Goal: Information Seeking & Learning: Learn about a topic

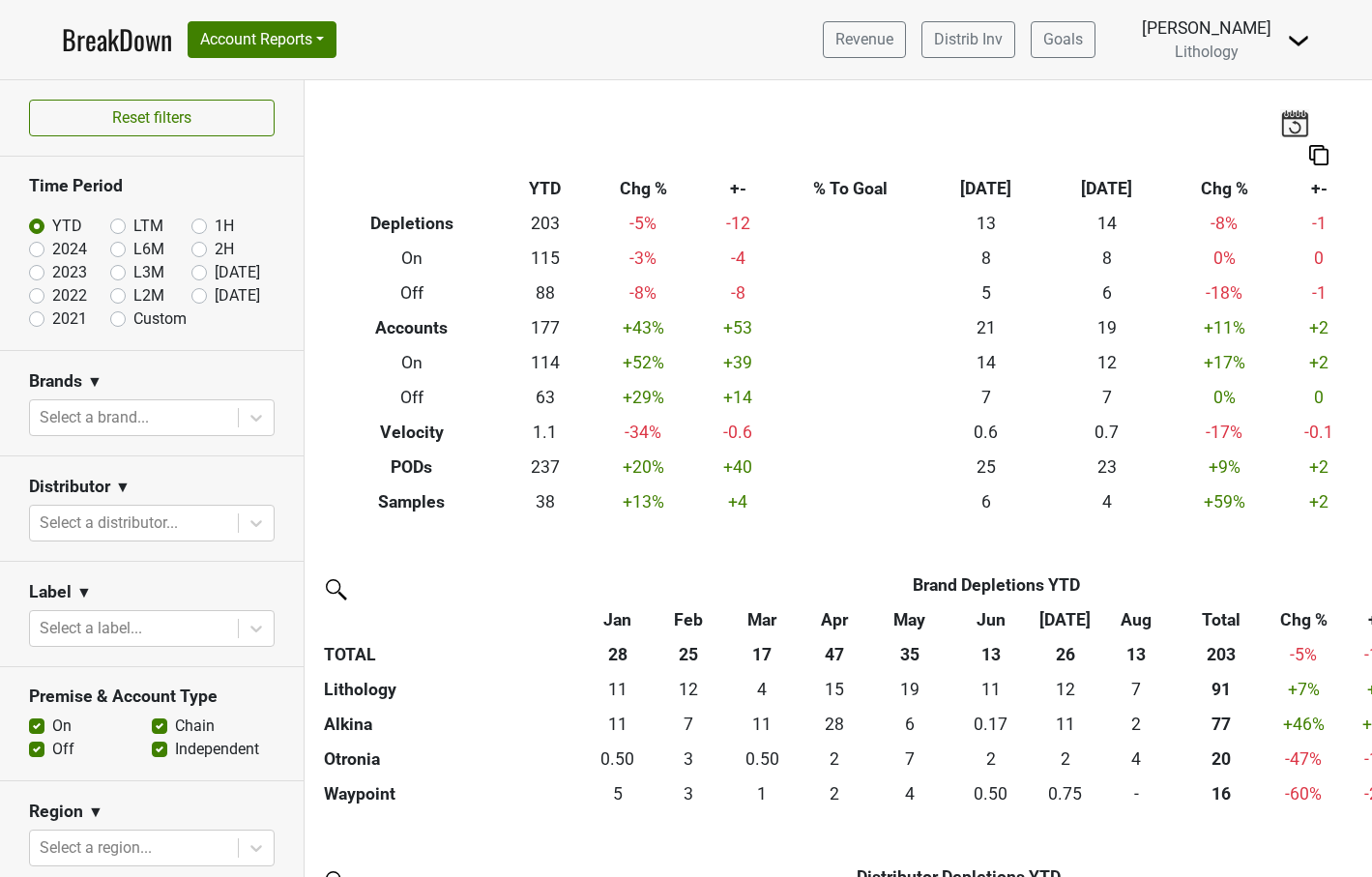
scroll to position [594, 0]
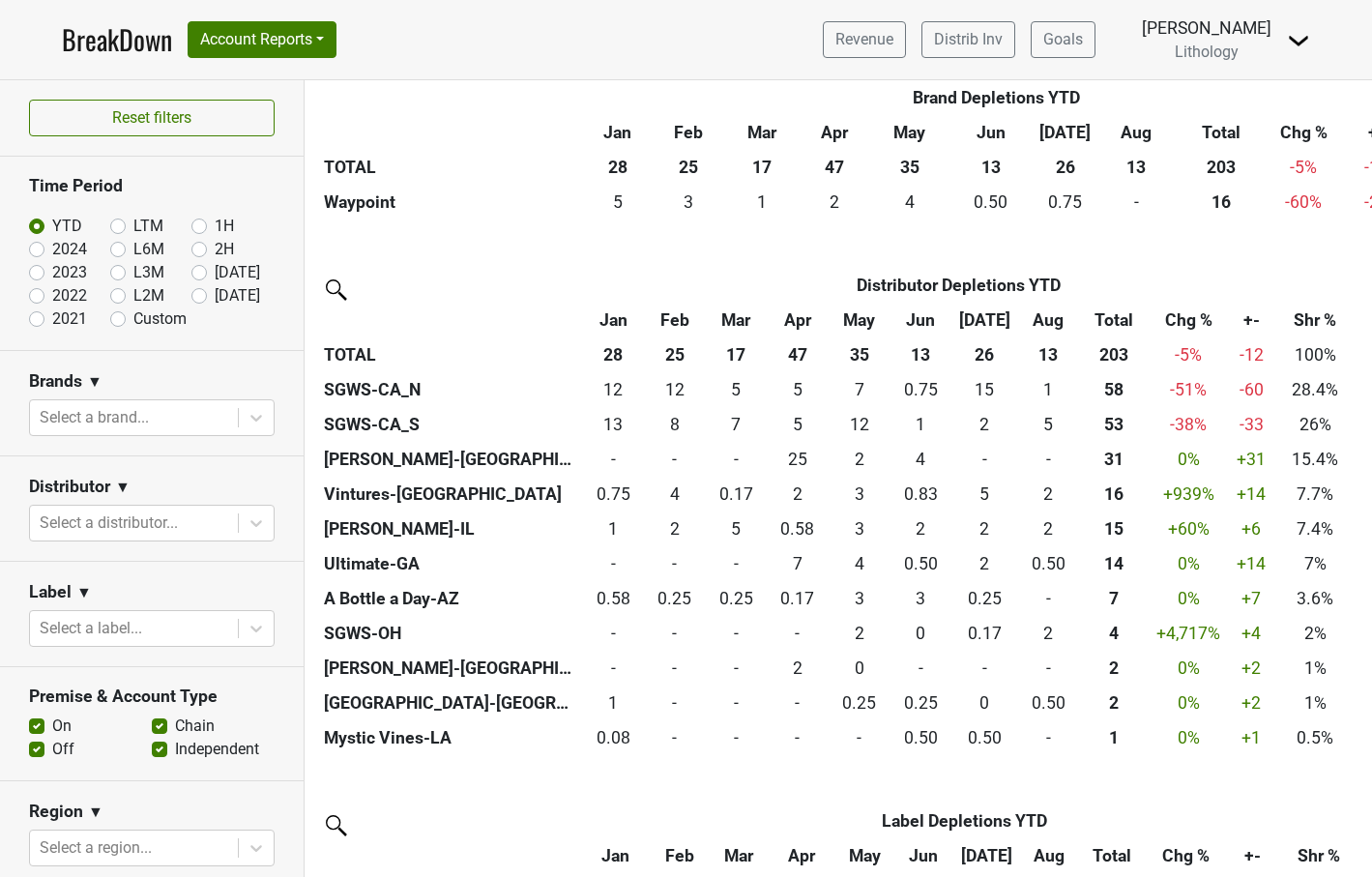
click at [146, 39] on link "BreakDown" at bounding box center [117, 40] width 111 height 40
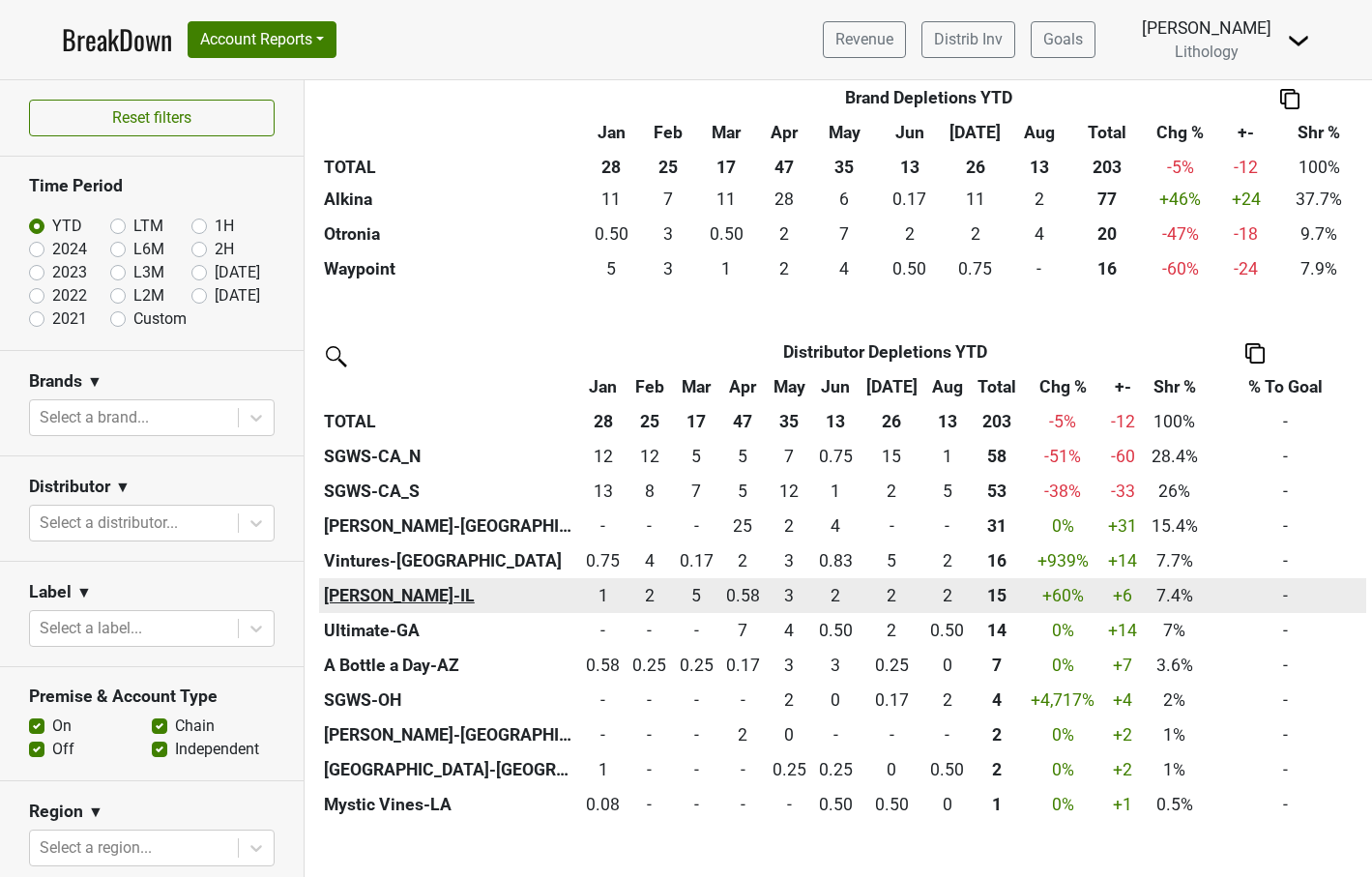
scroll to position [544, 0]
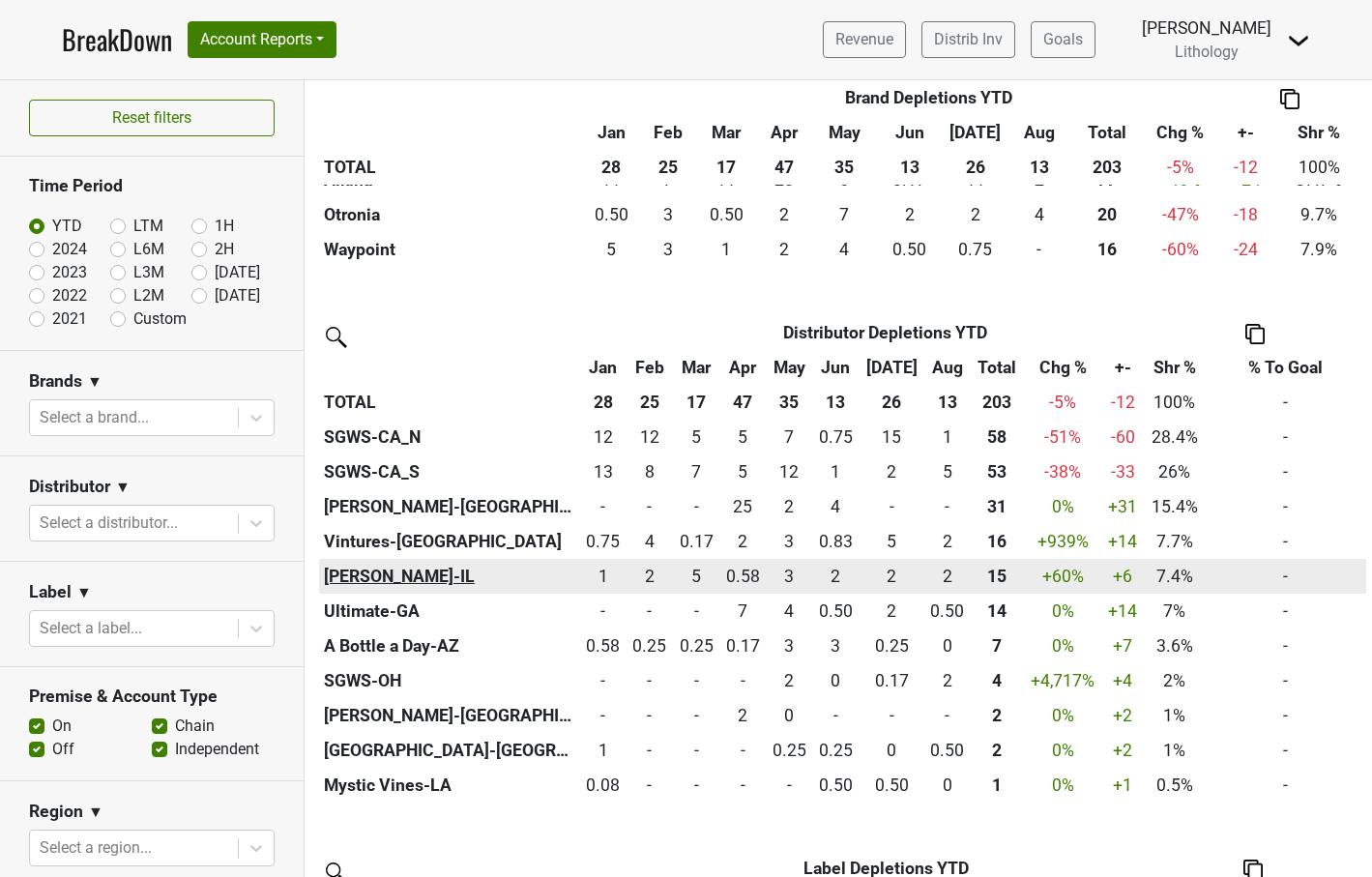
click at [375, 568] on th "[PERSON_NAME]-IL" at bounding box center [449, 576] width 261 height 35
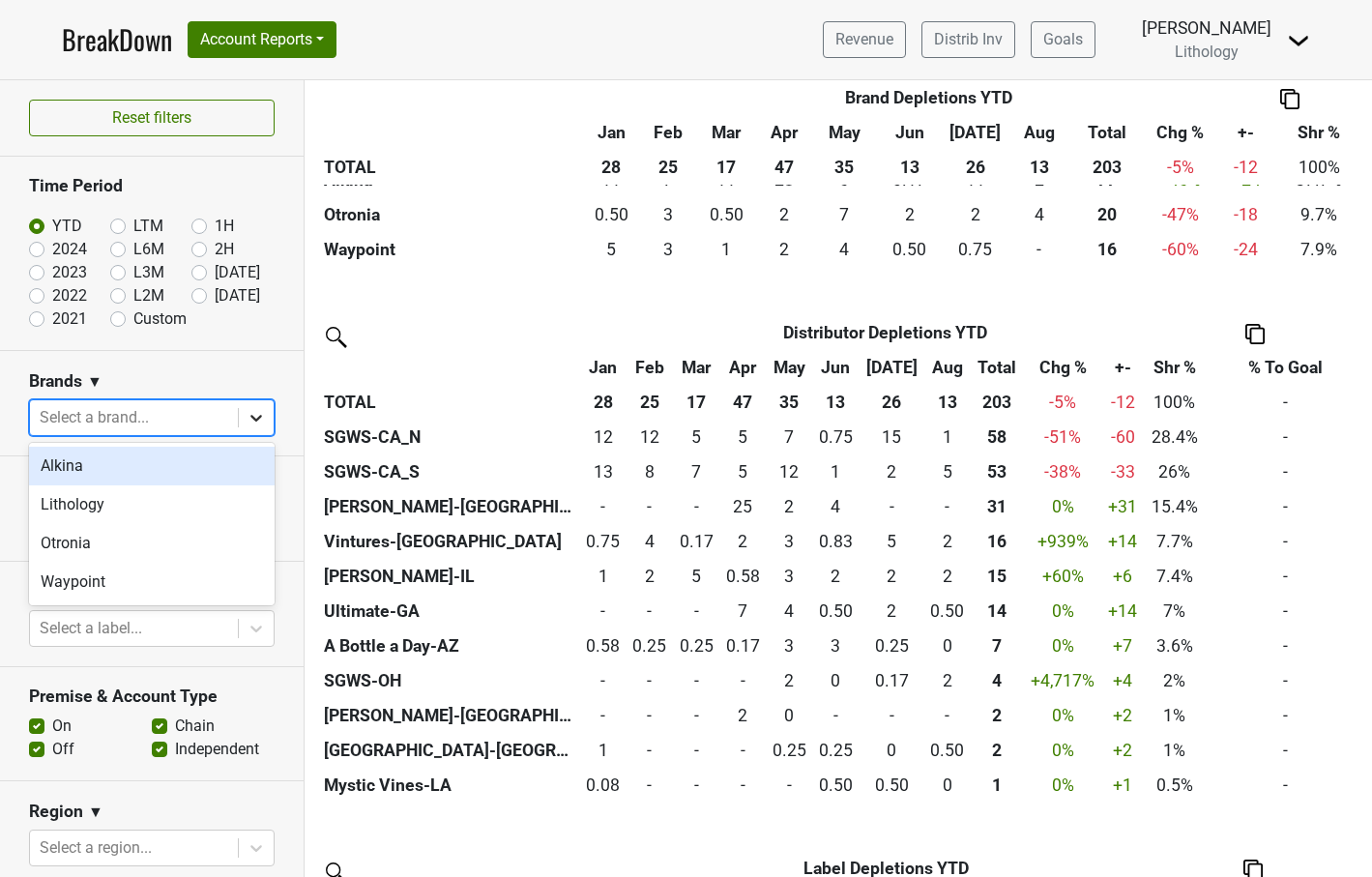
click at [257, 419] on icon at bounding box center [257, 418] width 12 height 7
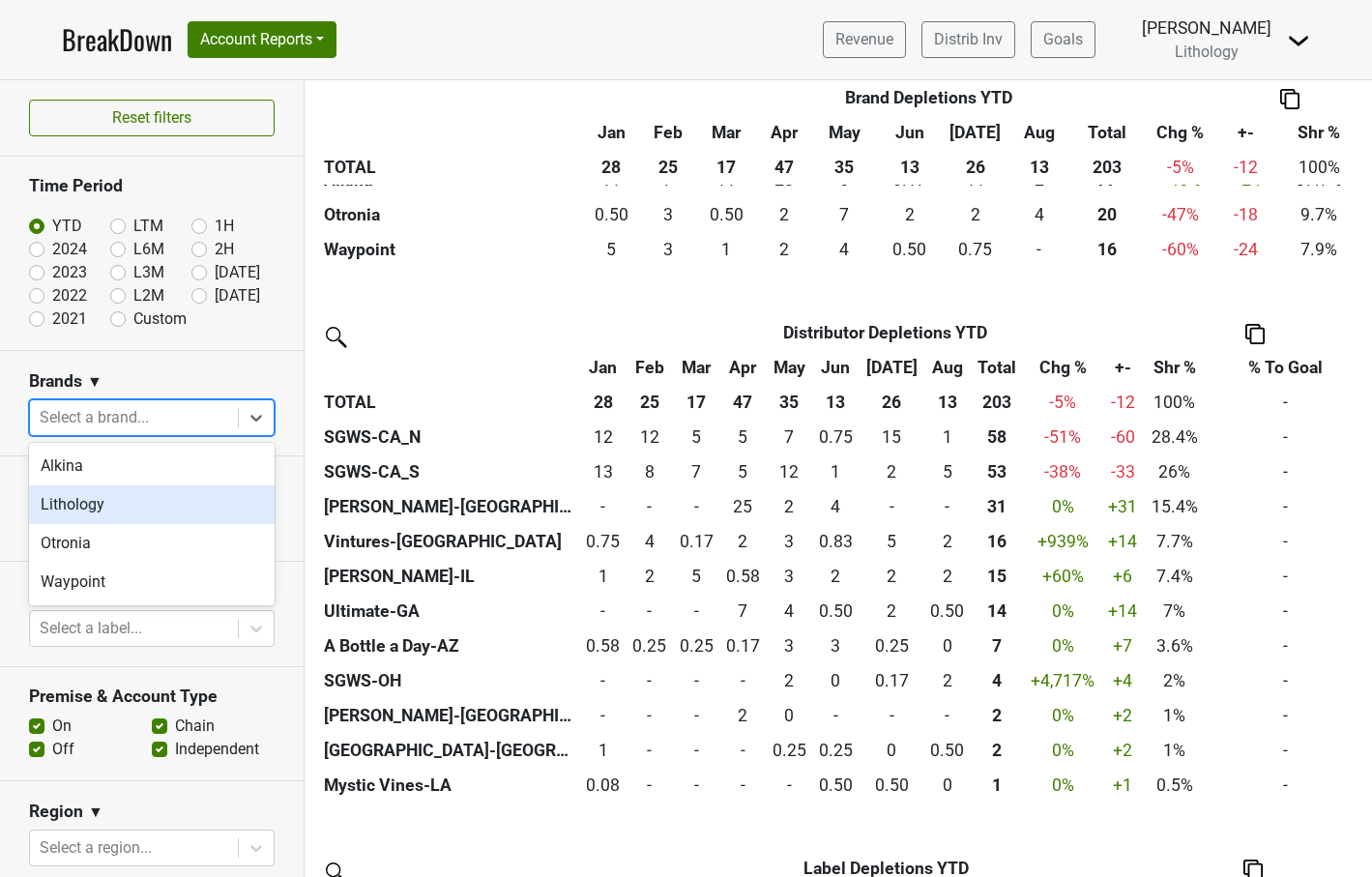
click at [211, 490] on div "Lithology" at bounding box center [151, 505] width 246 height 39
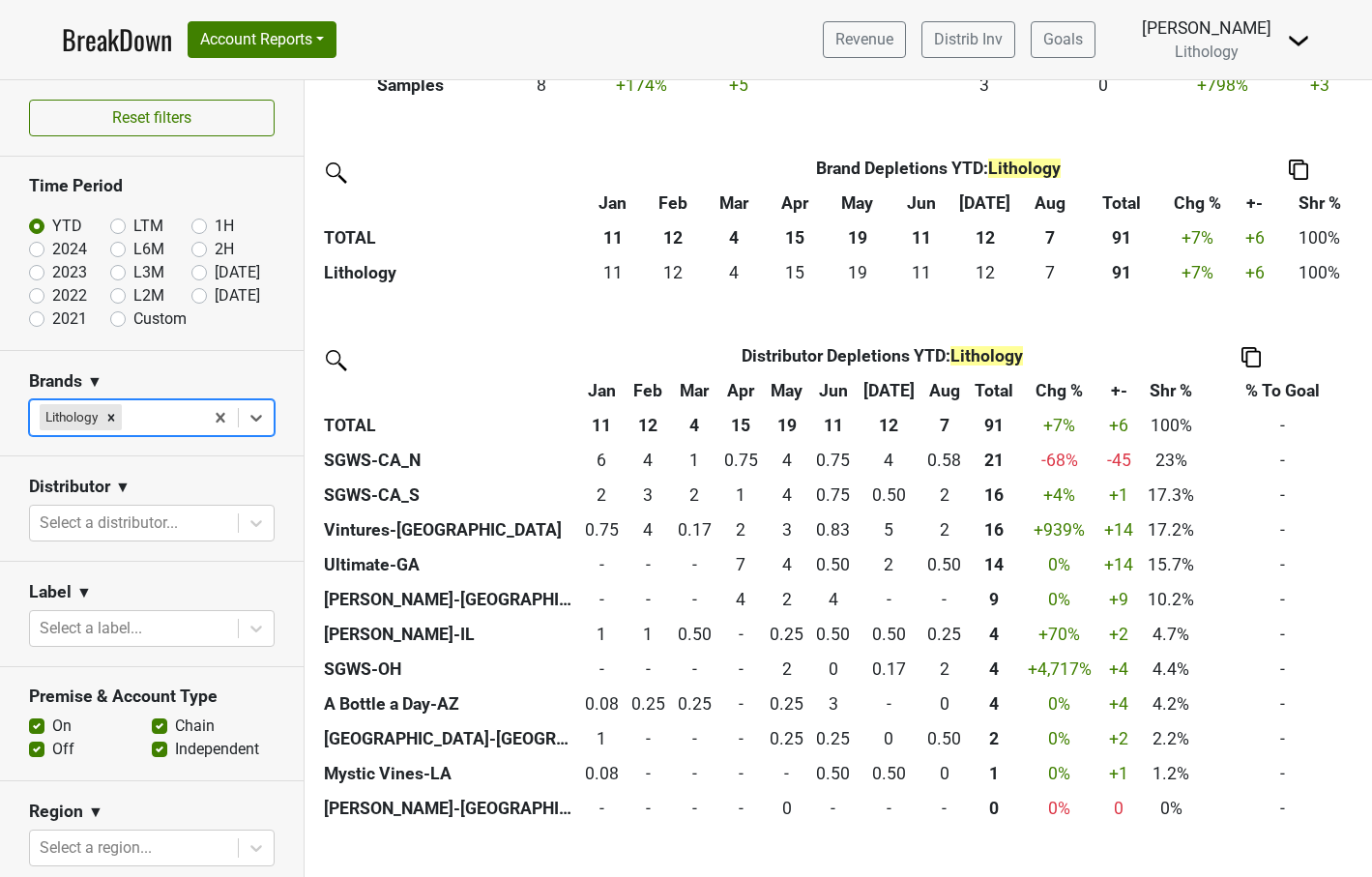
scroll to position [420, 0]
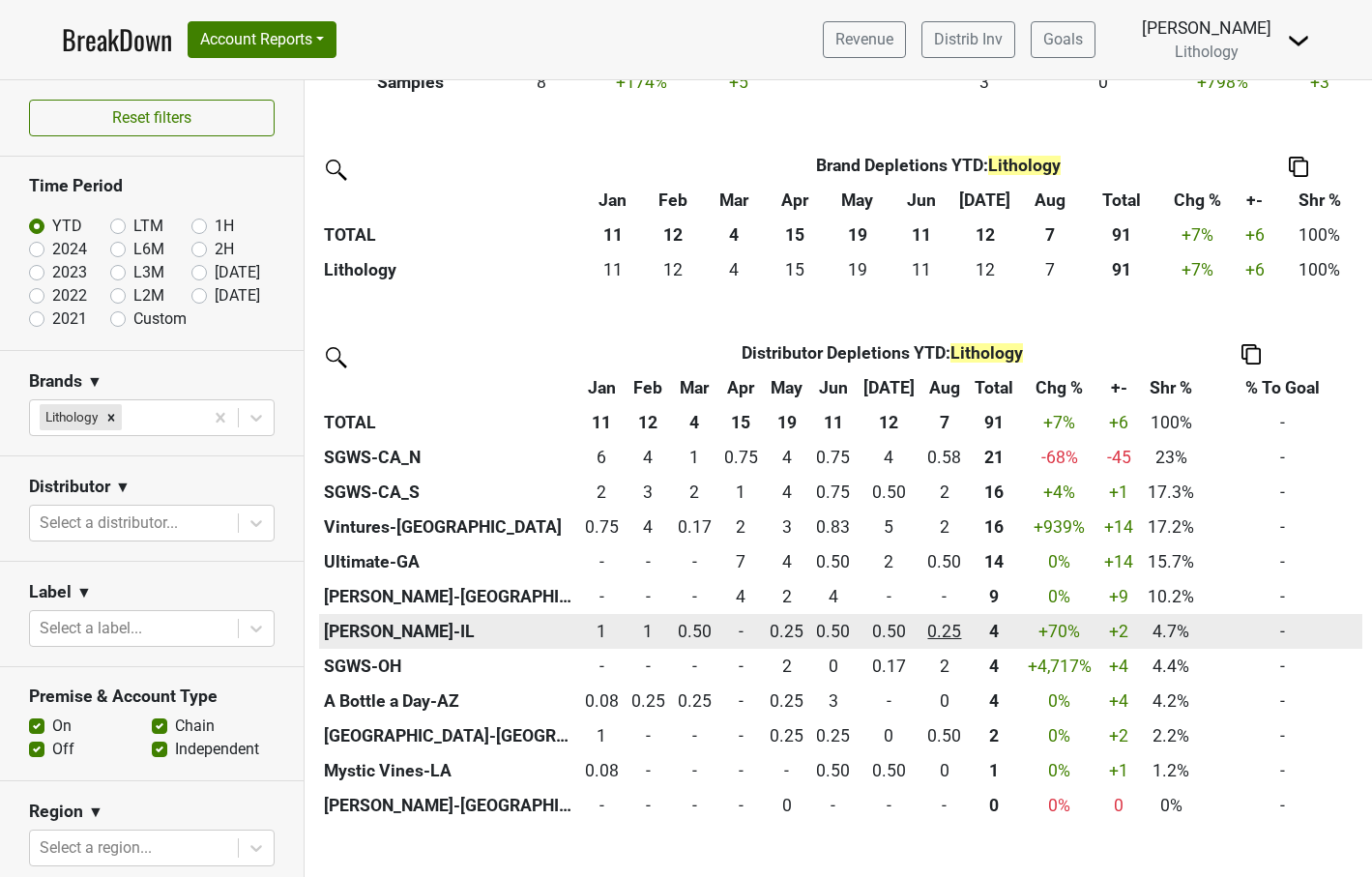
click at [952, 626] on div "0.25 0.25" at bounding box center [944, 631] width 37 height 25
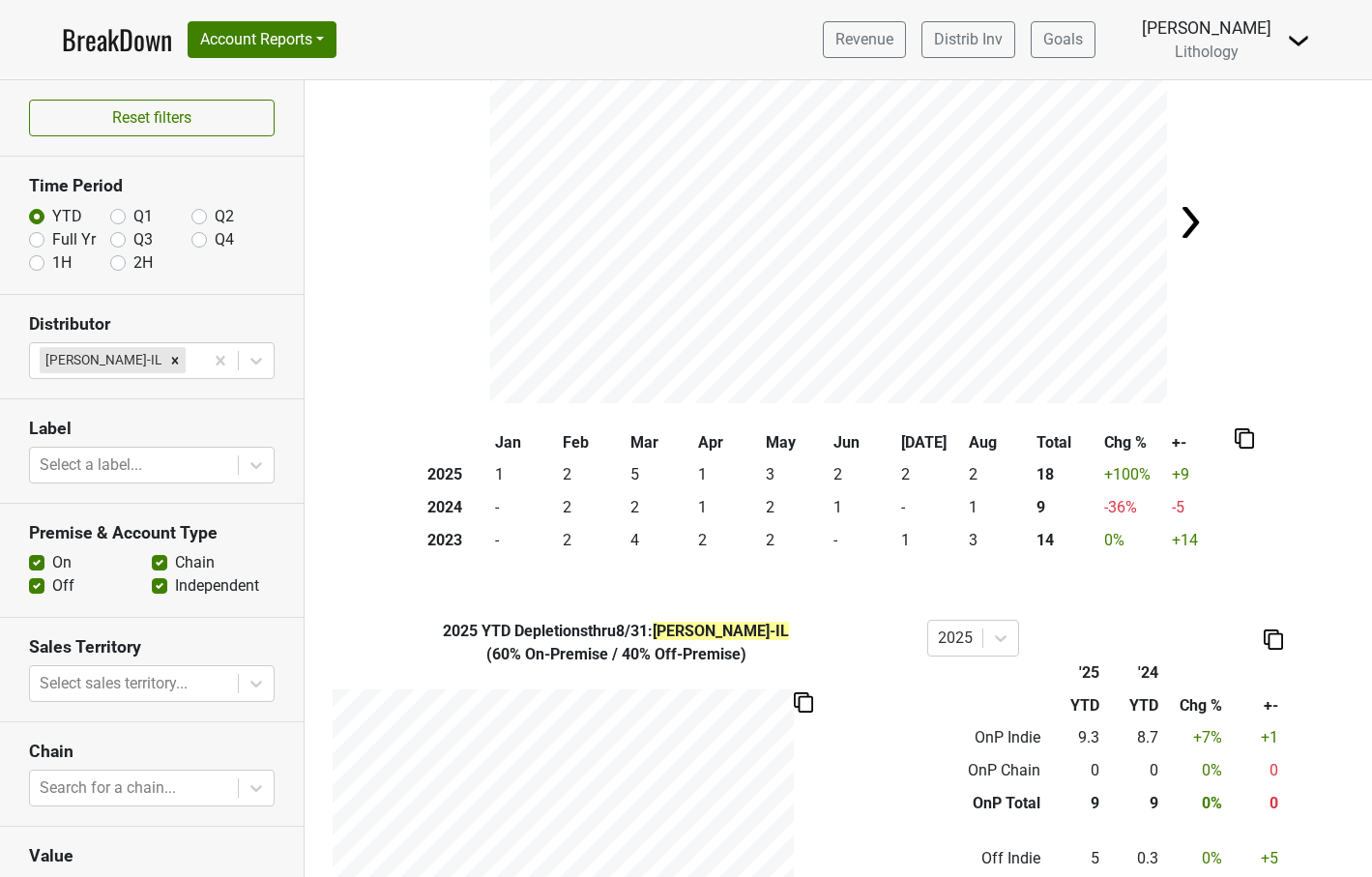
scroll to position [131, 0]
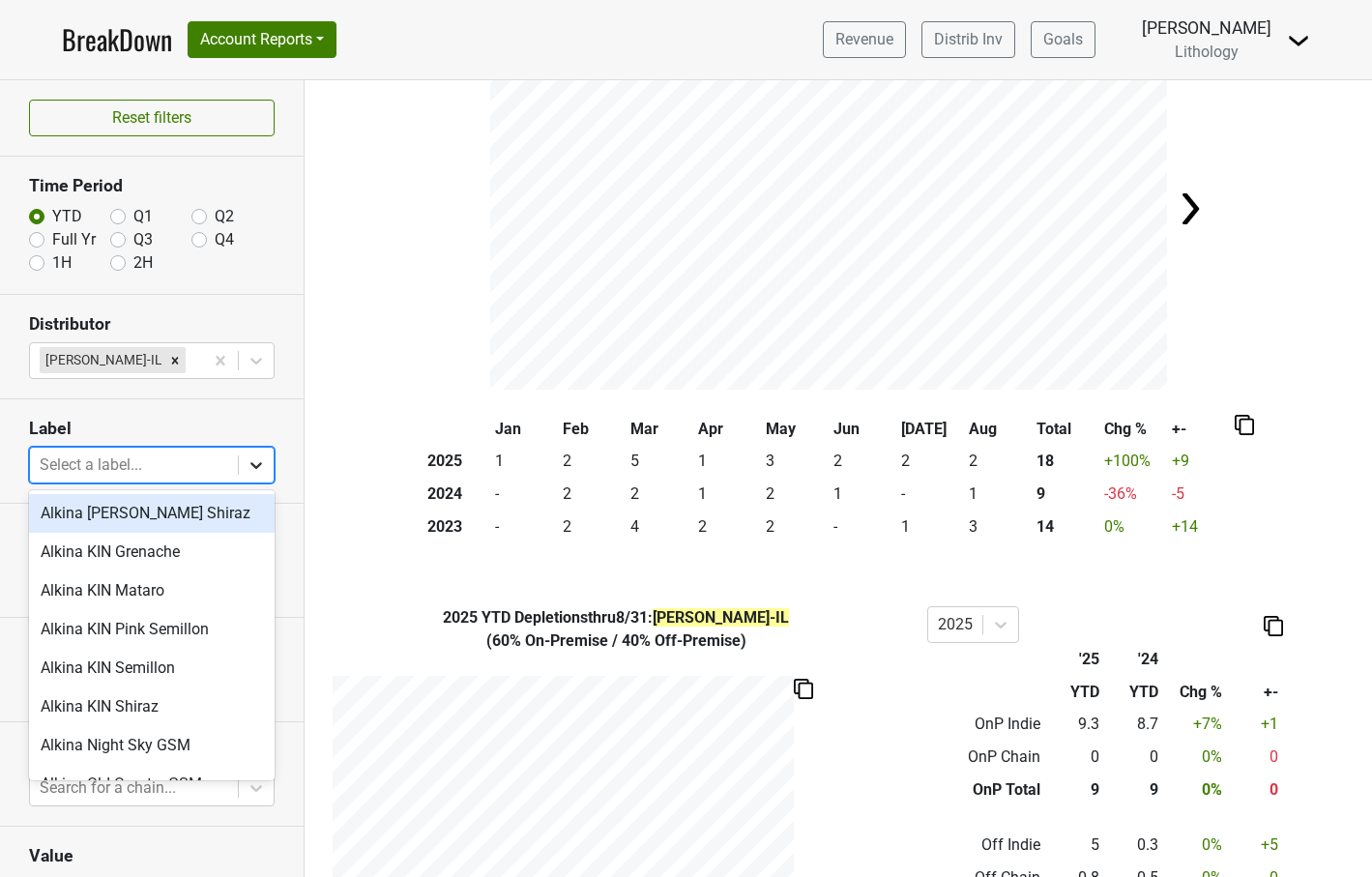
click at [259, 465] on icon at bounding box center [257, 465] width 12 height 7
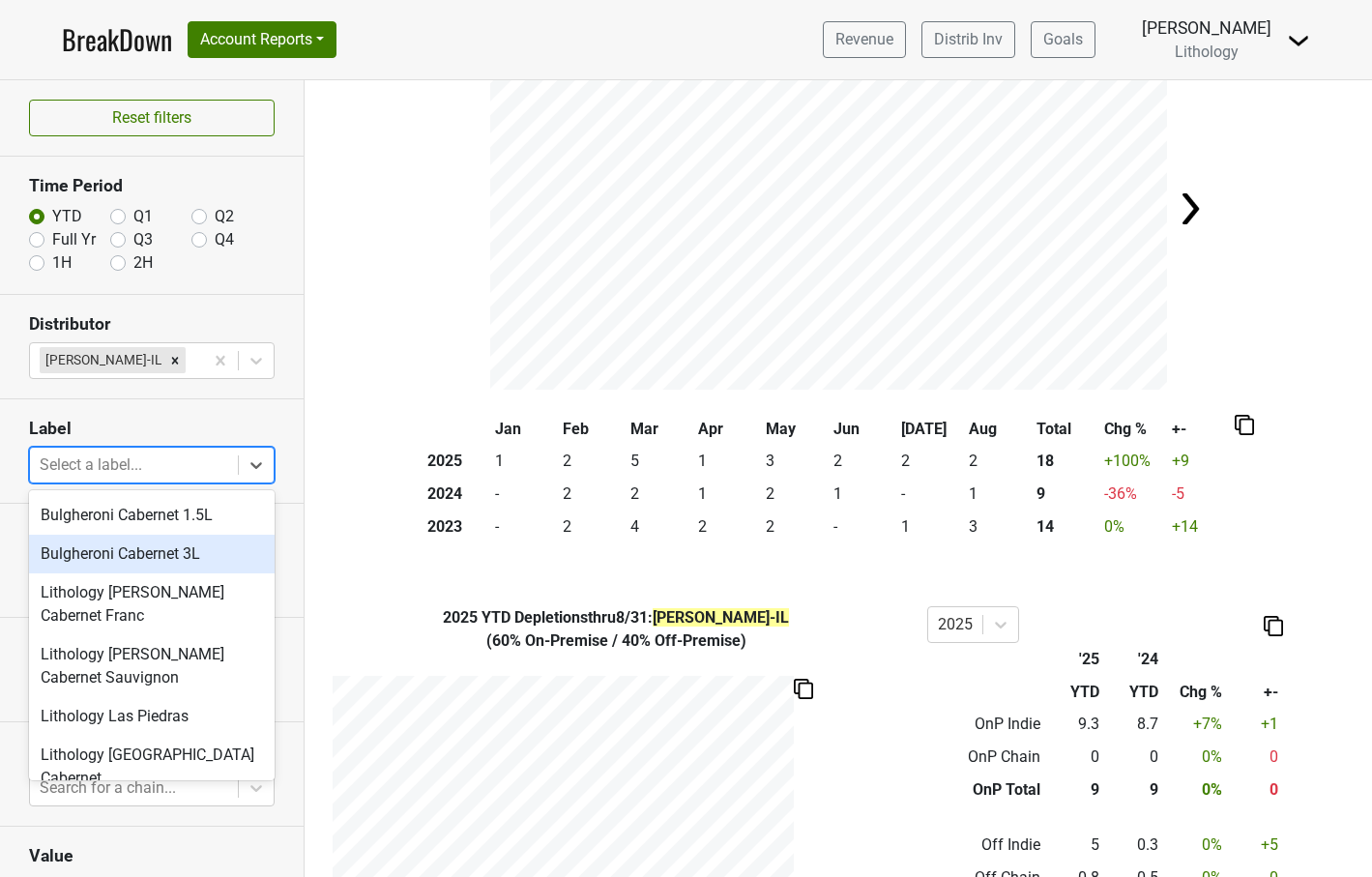
scroll to position [431, 0]
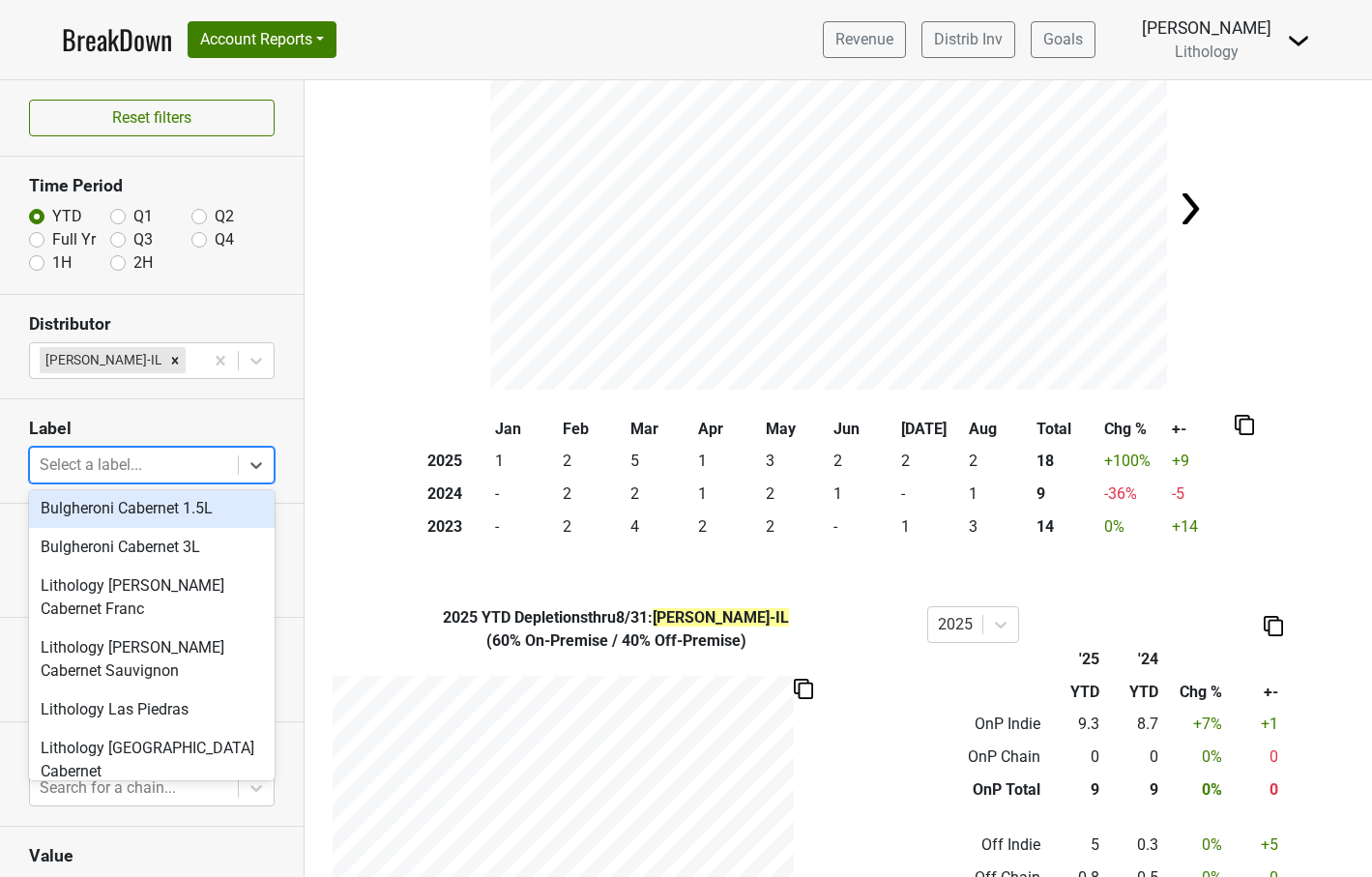
click at [289, 416] on section "Label option Bulgheroni Cabernet 1.5L focused, 12 of 41. 41 results available. …" at bounding box center [152, 452] width 304 height 105
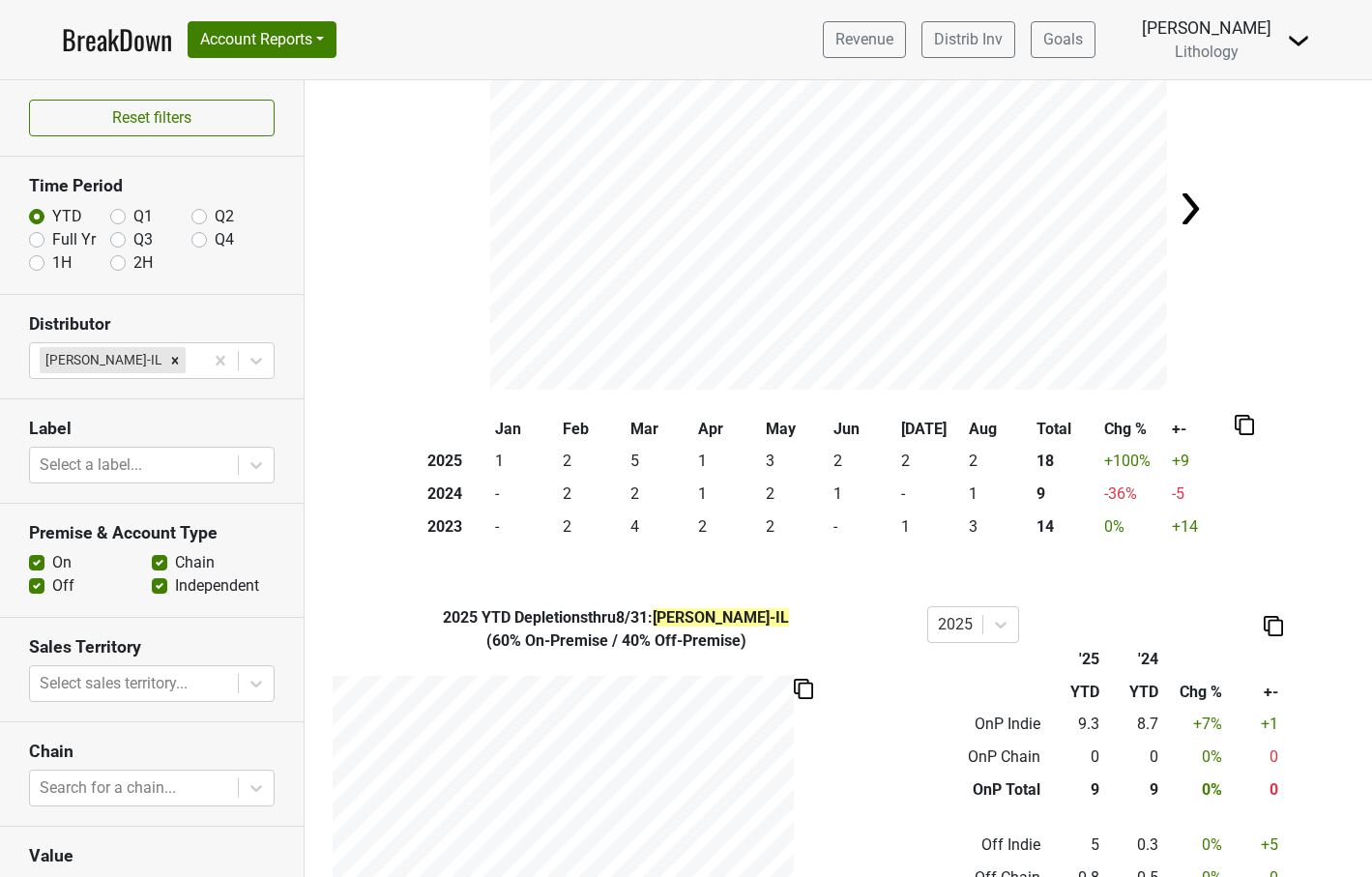
scroll to position [0, 0]
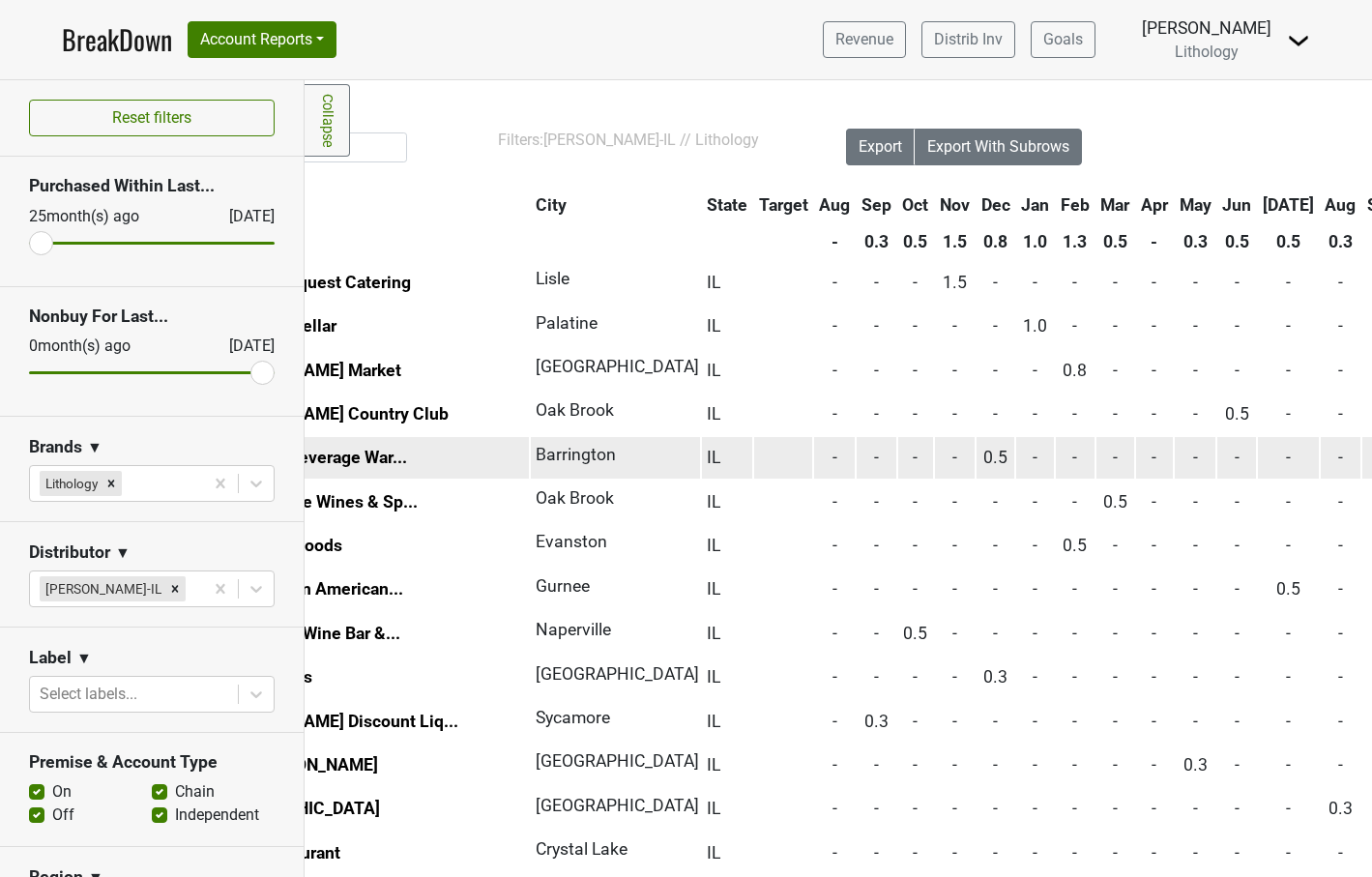
scroll to position [0, 210]
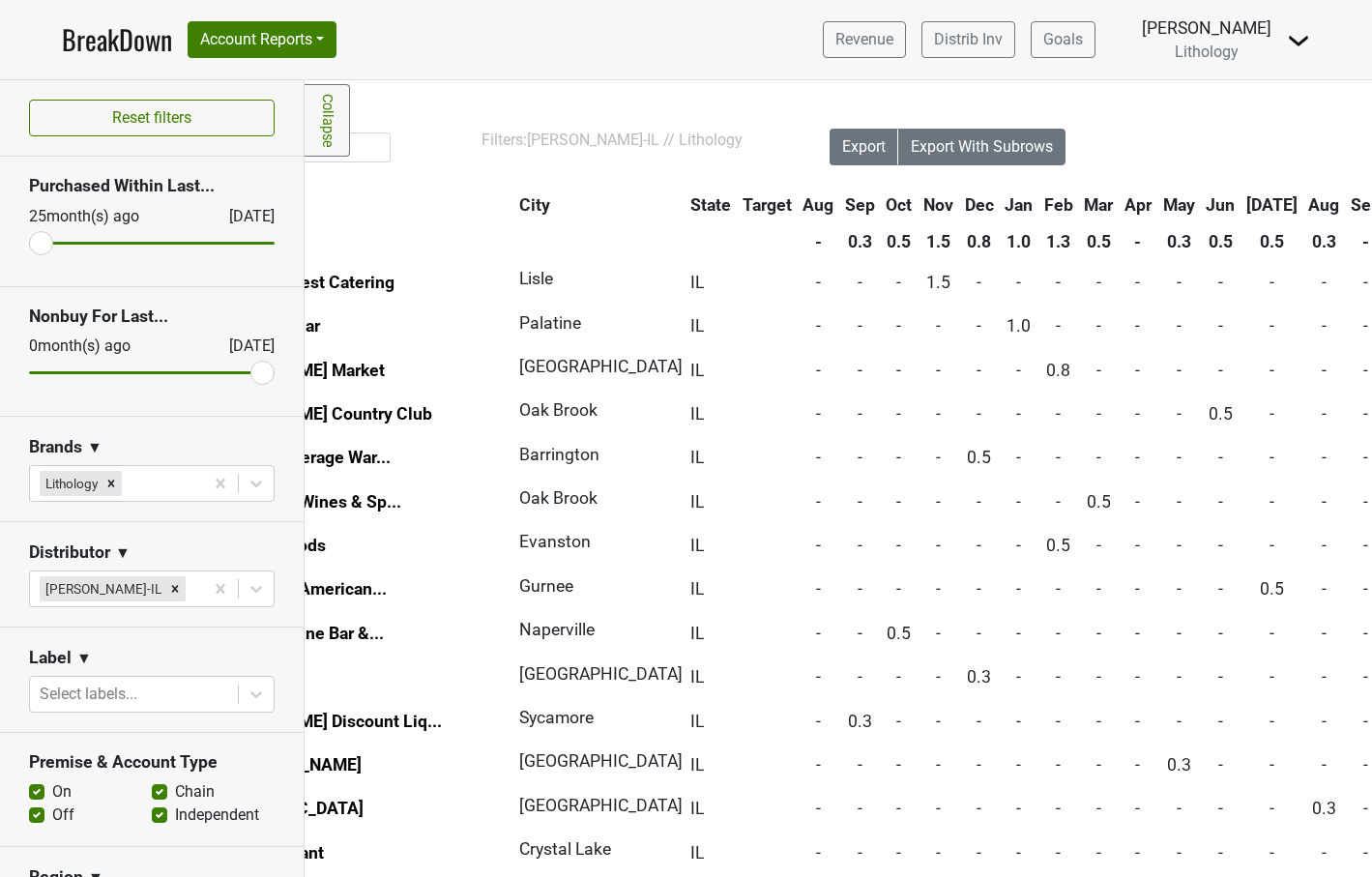
click at [1304, 211] on th "Aug" at bounding box center [1324, 204] width 40 height 35
click at [1304, 209] on th "Aug" at bounding box center [1324, 204] width 40 height 35
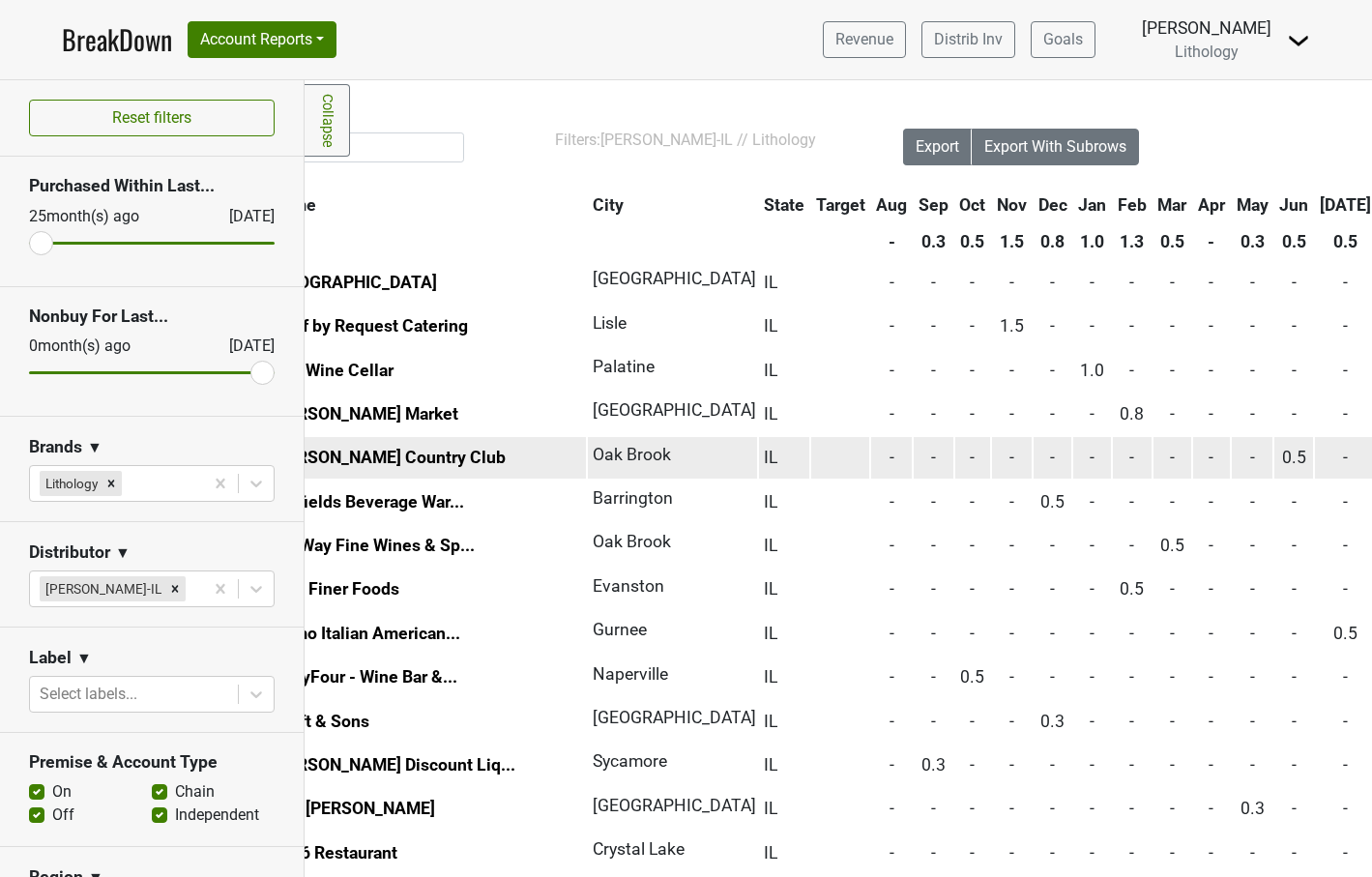
scroll to position [0, 141]
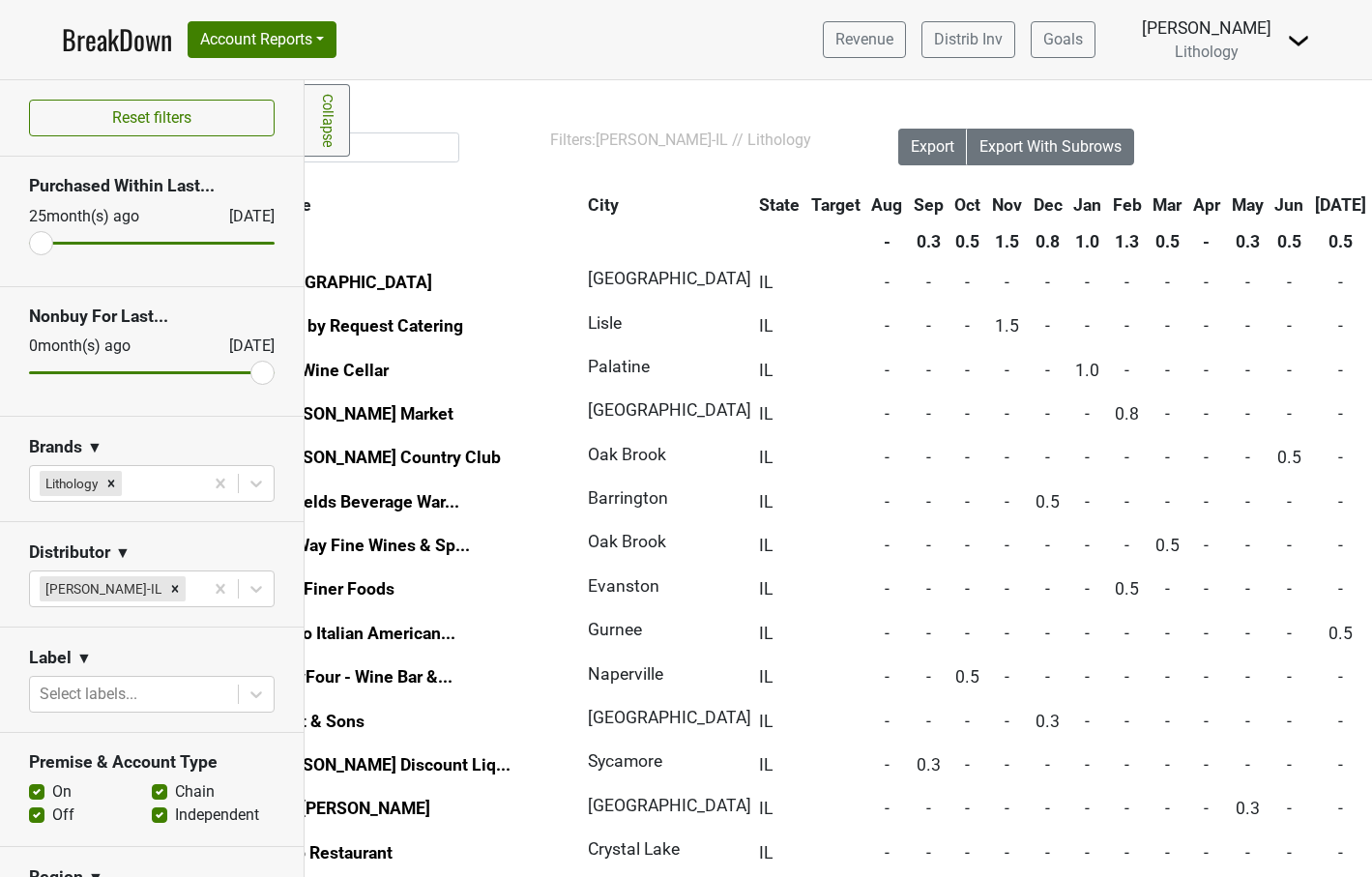
click at [1310, 208] on th "[DATE]" at bounding box center [1340, 204] width 61 height 35
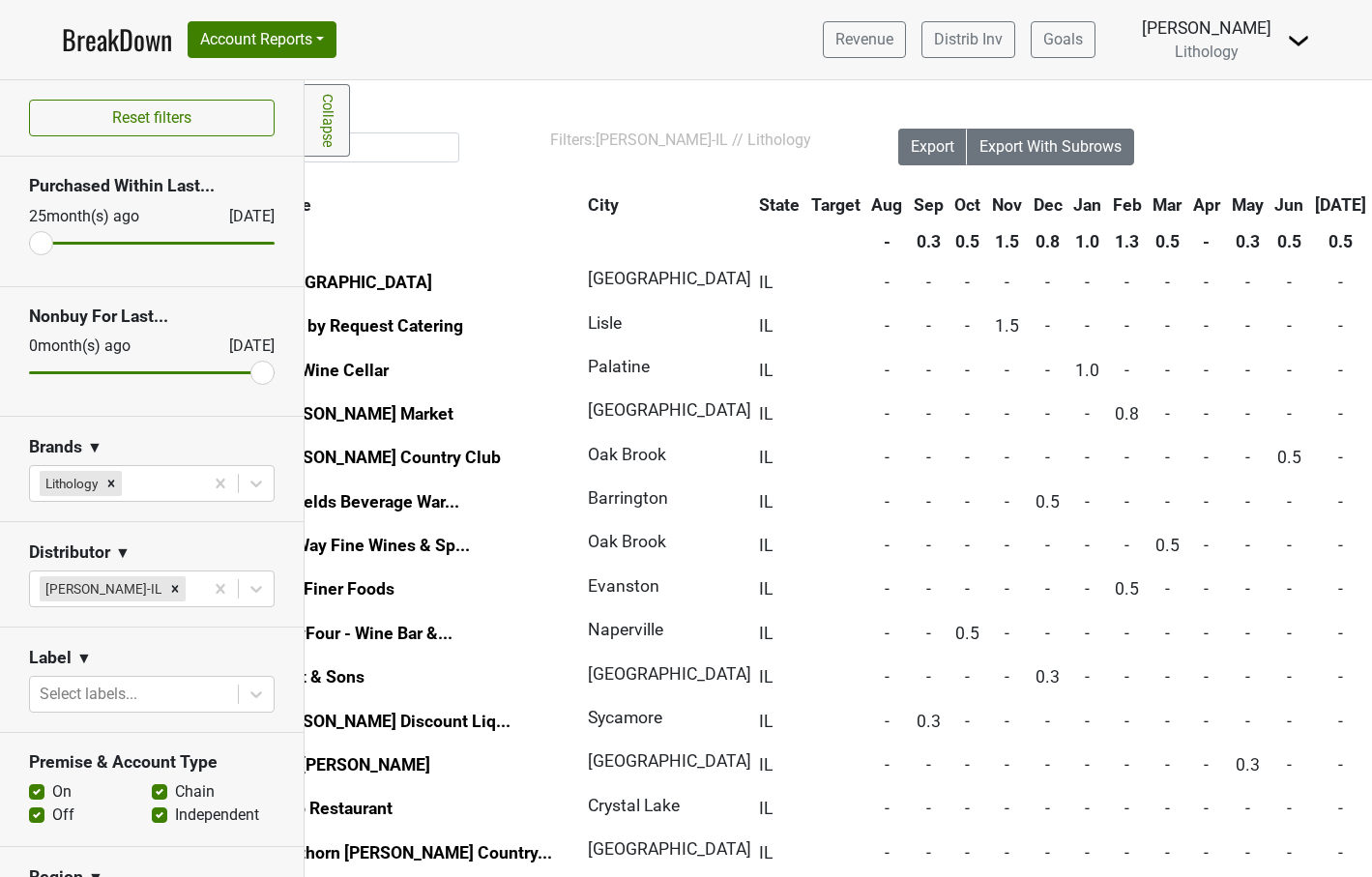
click at [1310, 208] on th "[DATE]" at bounding box center [1340, 204] width 61 height 35
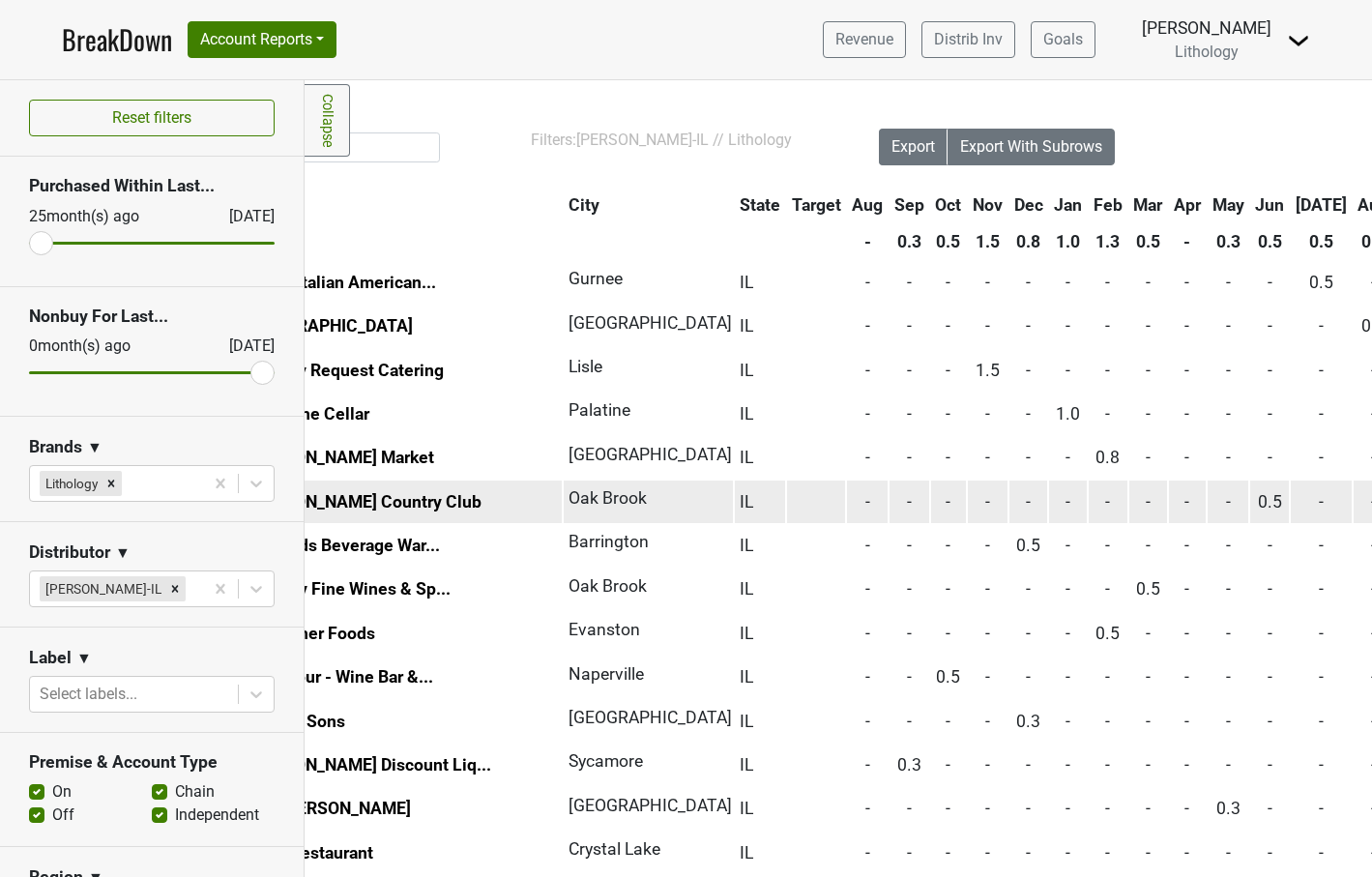
scroll to position [2, 161]
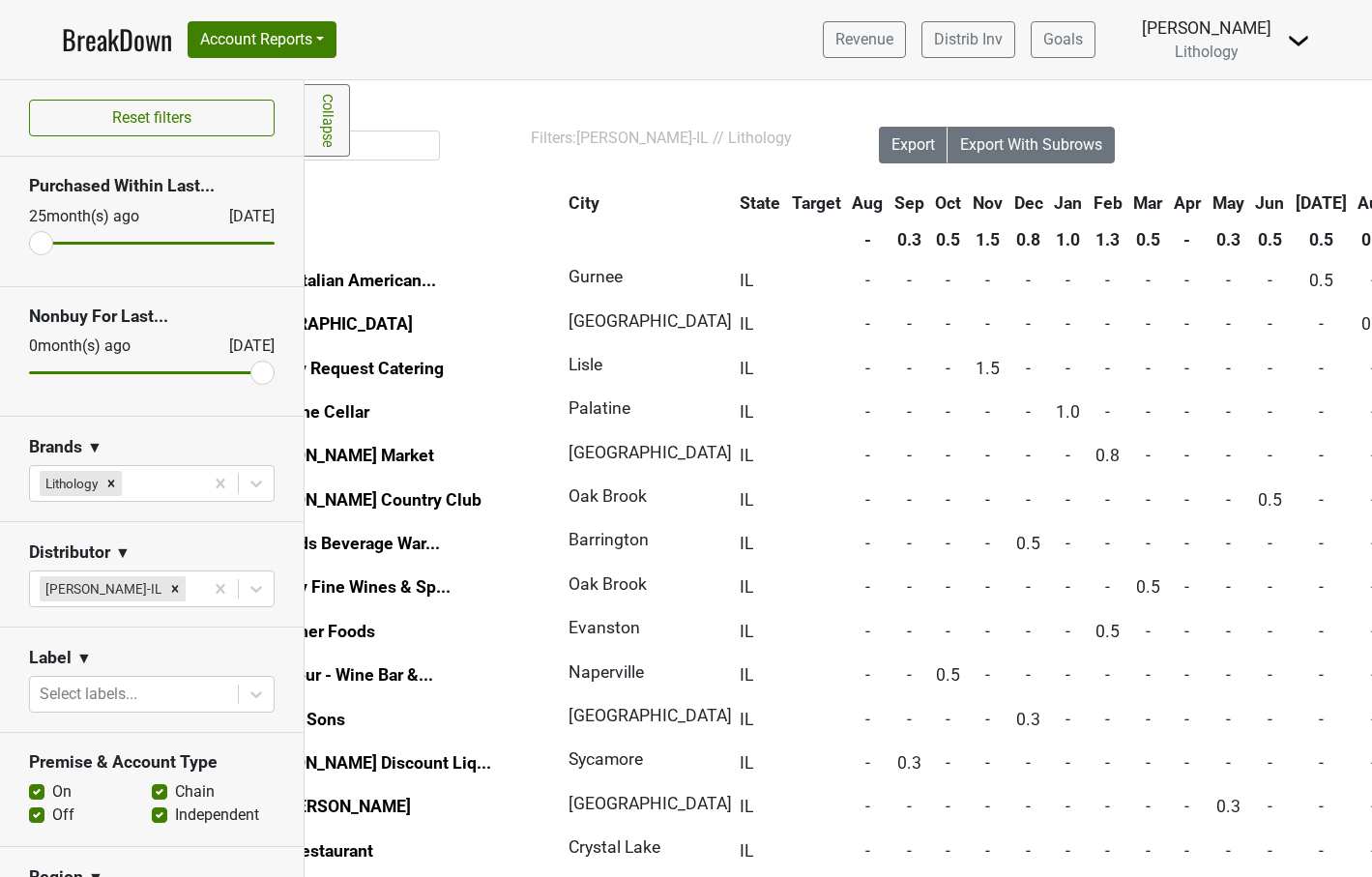
click at [1251, 202] on th "Jun" at bounding box center [1269, 202] width 38 height 35
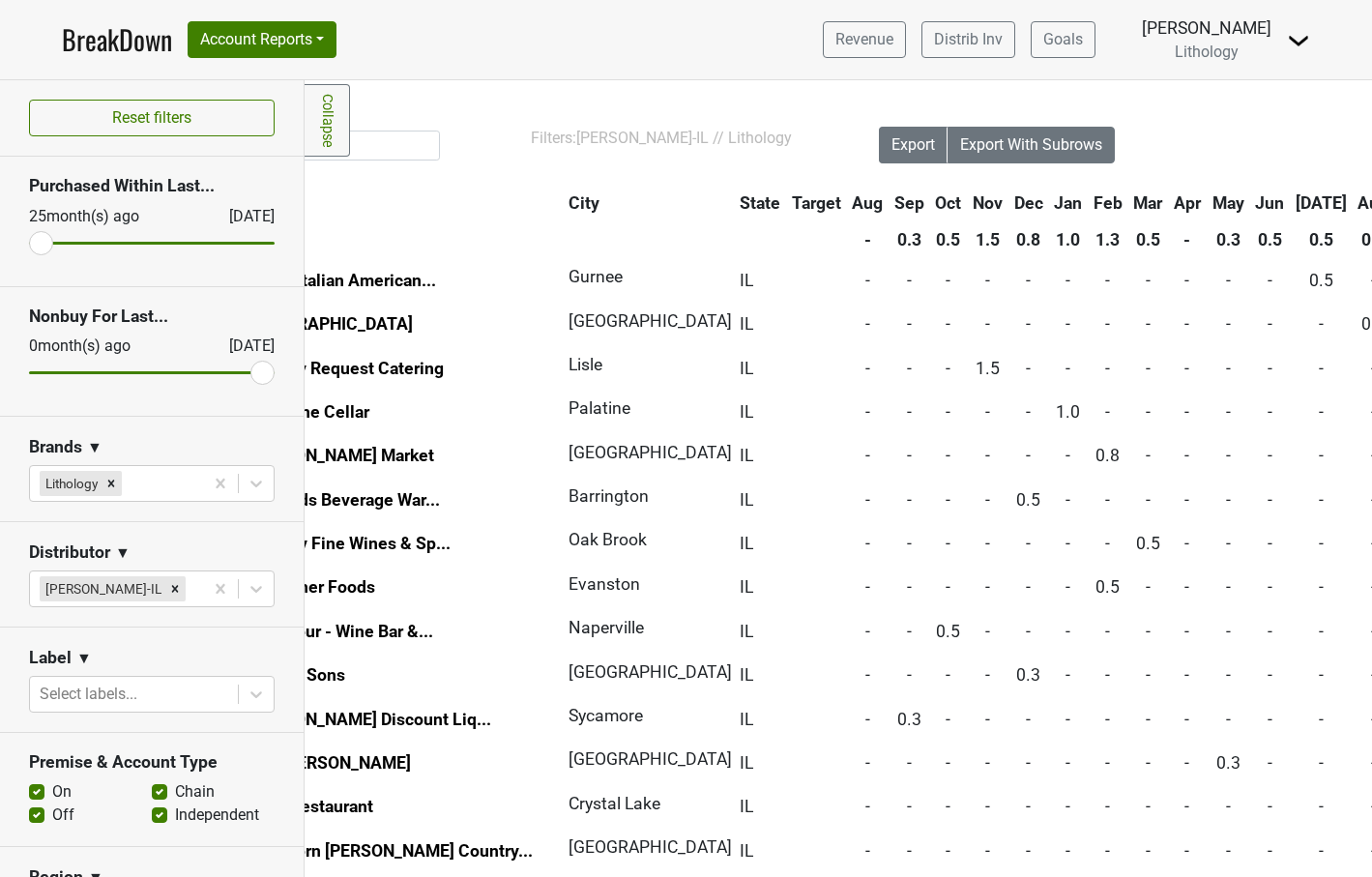
click at [1251, 202] on th "Jun" at bounding box center [1269, 202] width 38 height 35
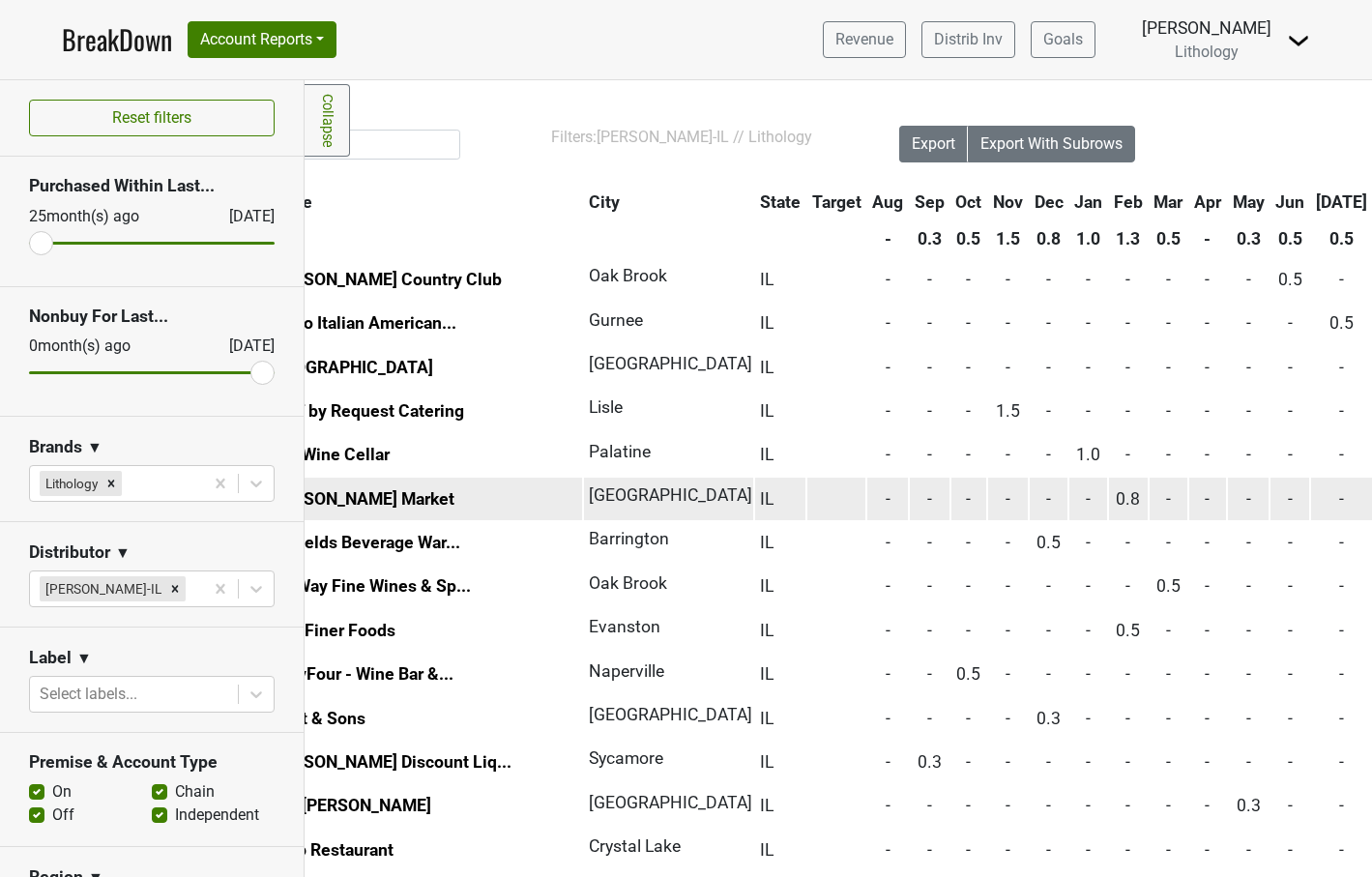
scroll to position [3, 144]
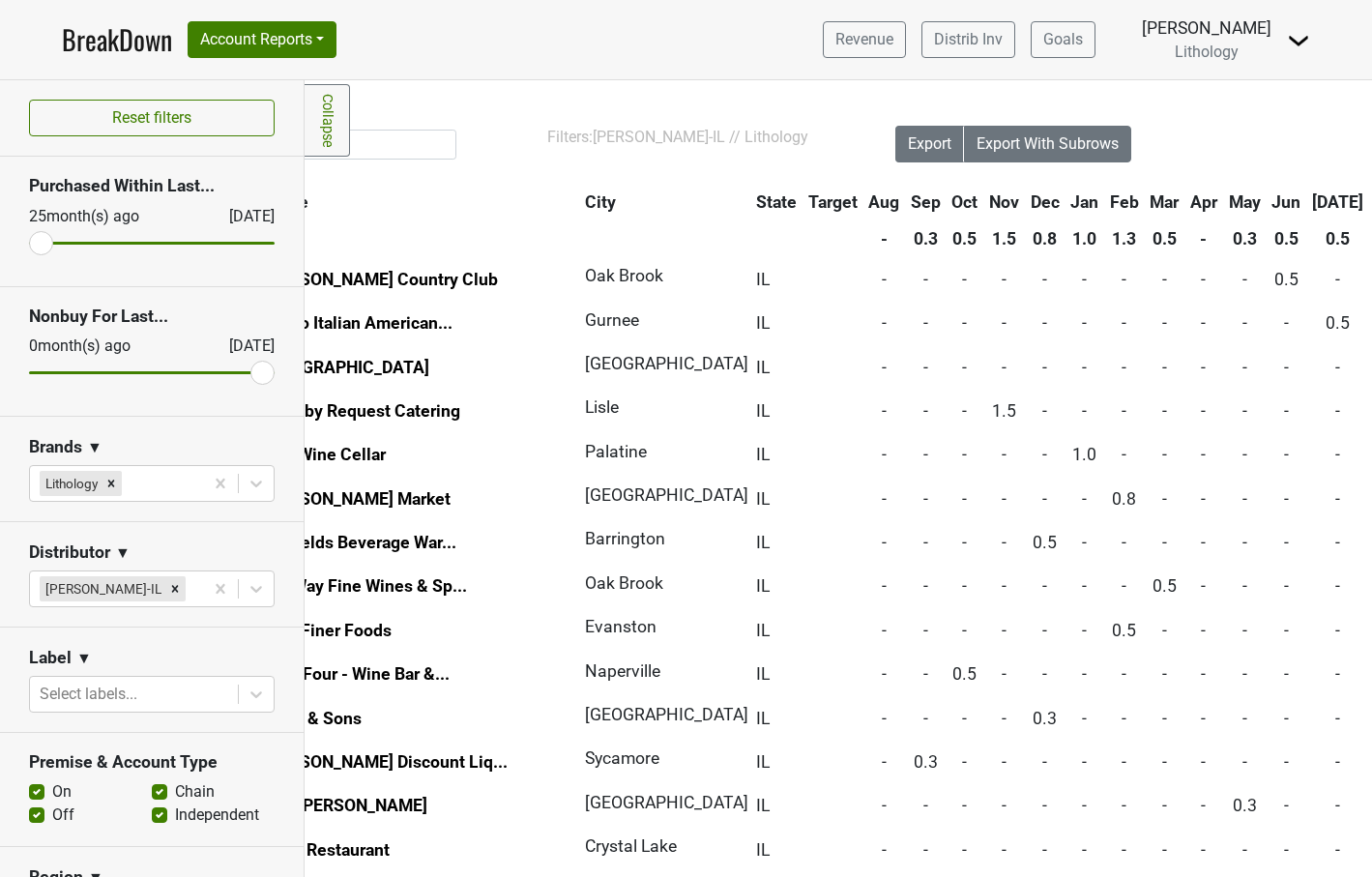
click at [984, 204] on th "Nov" at bounding box center [1004, 201] width 39 height 35
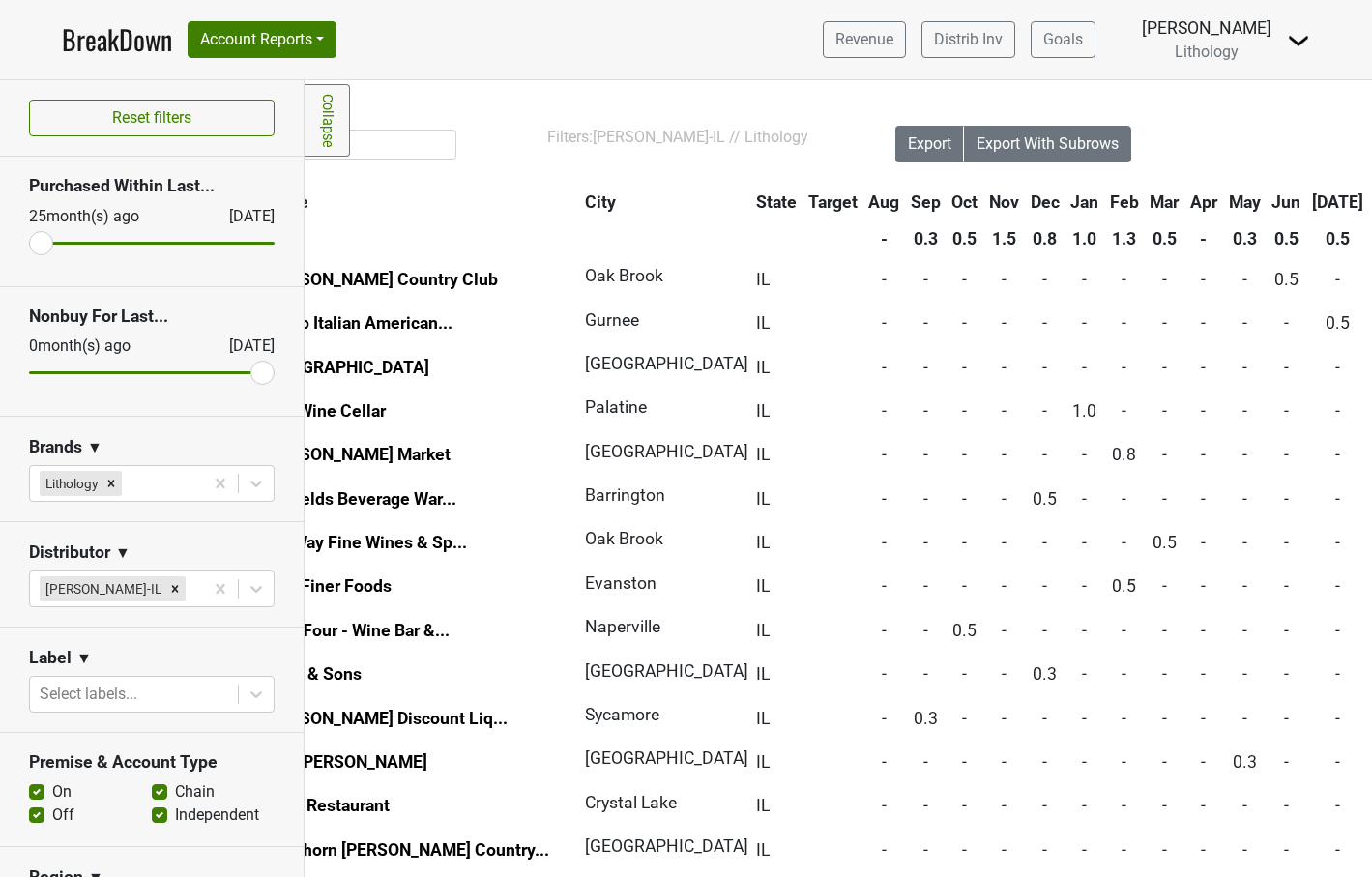
click at [984, 204] on th "Nov" at bounding box center [1004, 201] width 39 height 35
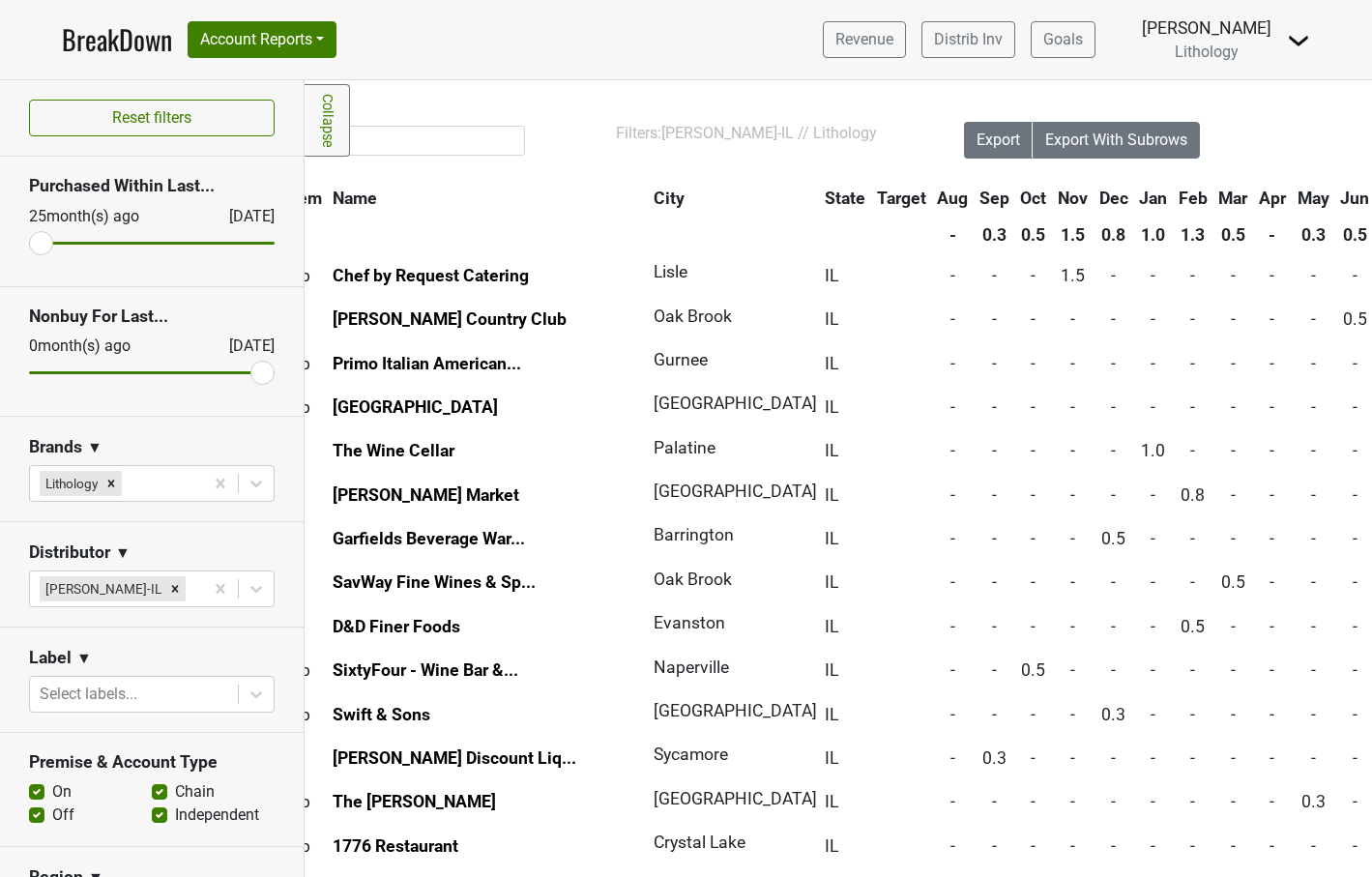
scroll to position [7, 195]
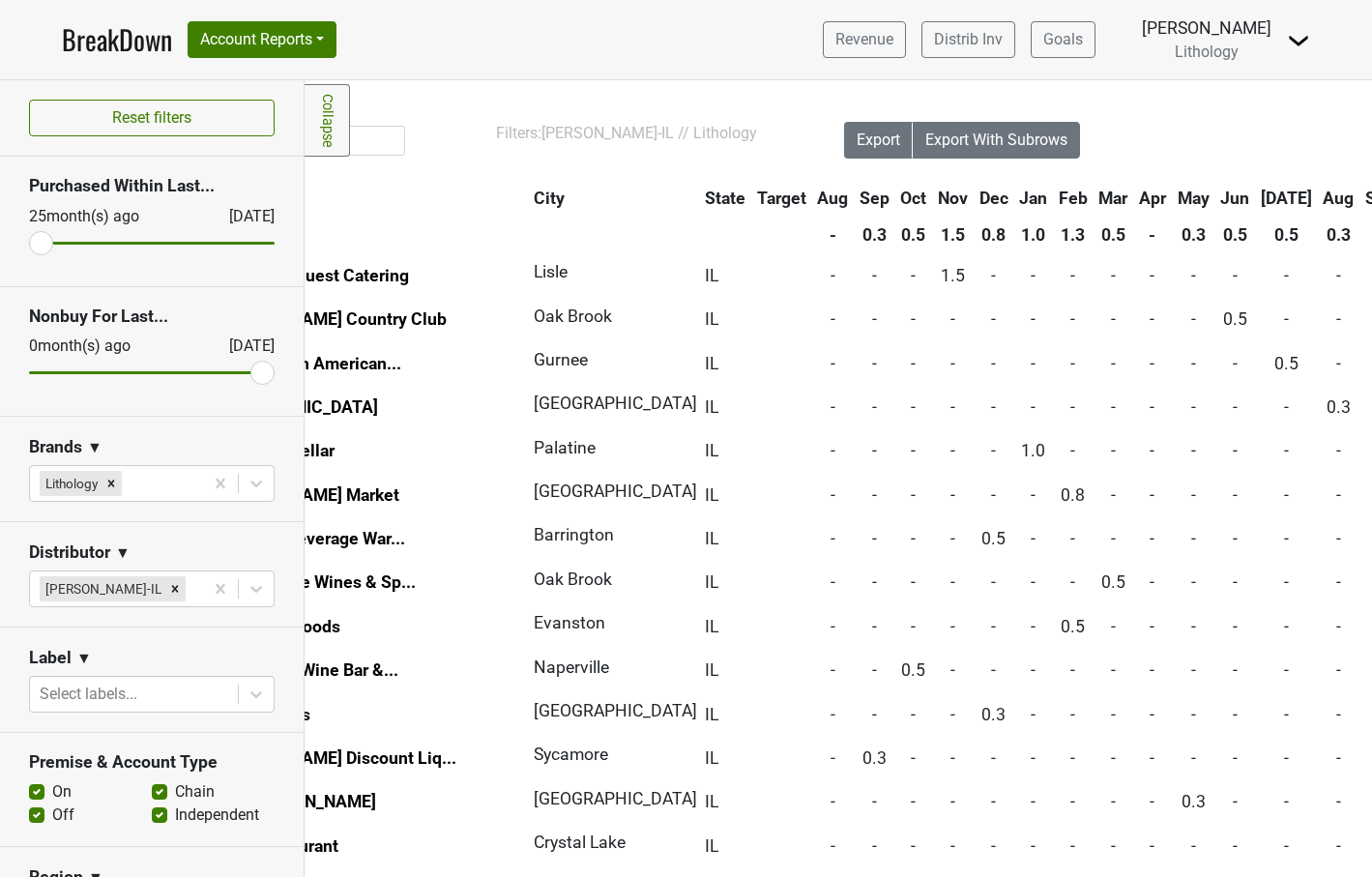
click at [140, 47] on link "BreakDown" at bounding box center [117, 40] width 111 height 40
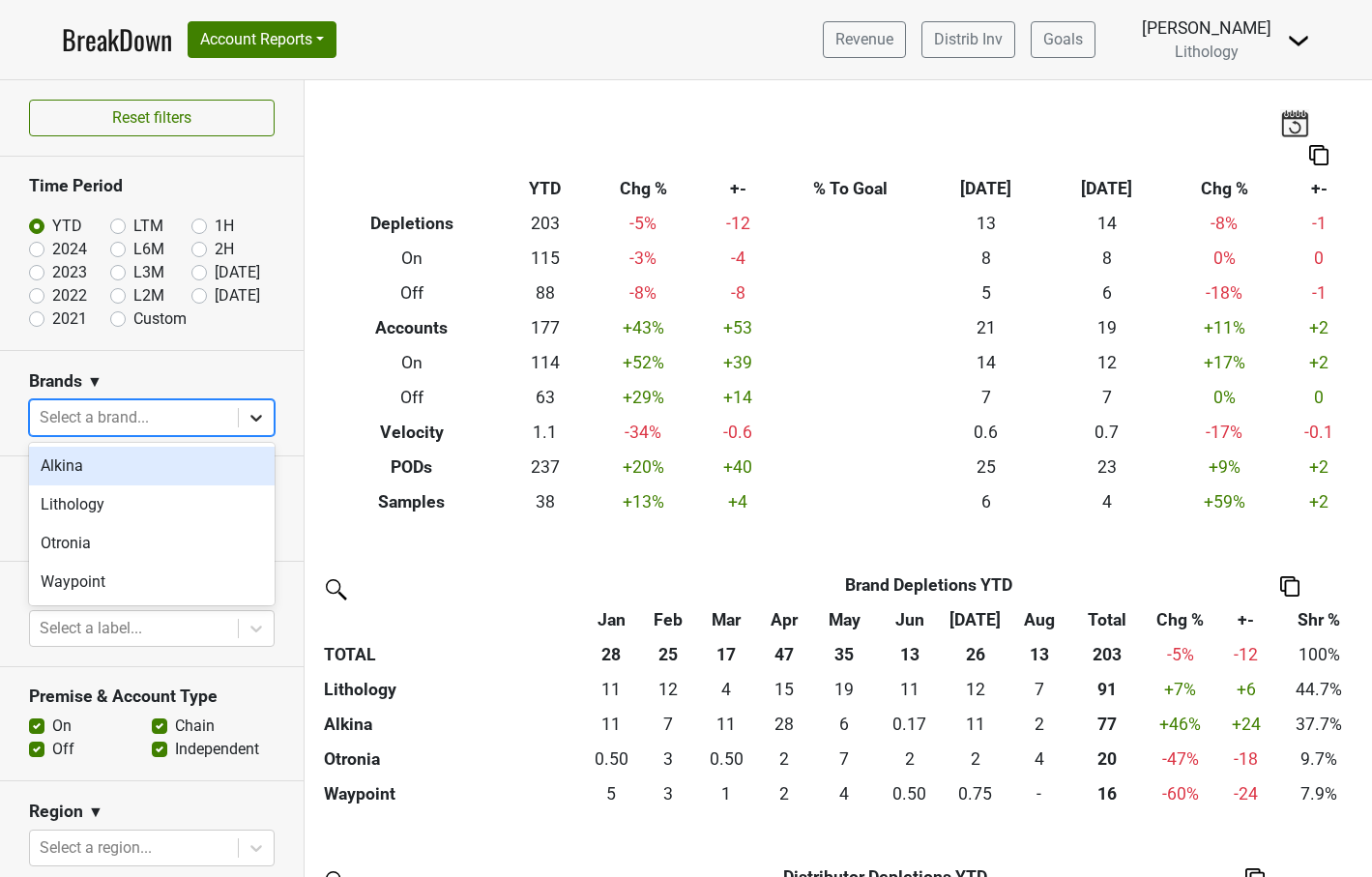
click at [259, 417] on icon at bounding box center [257, 418] width 12 height 7
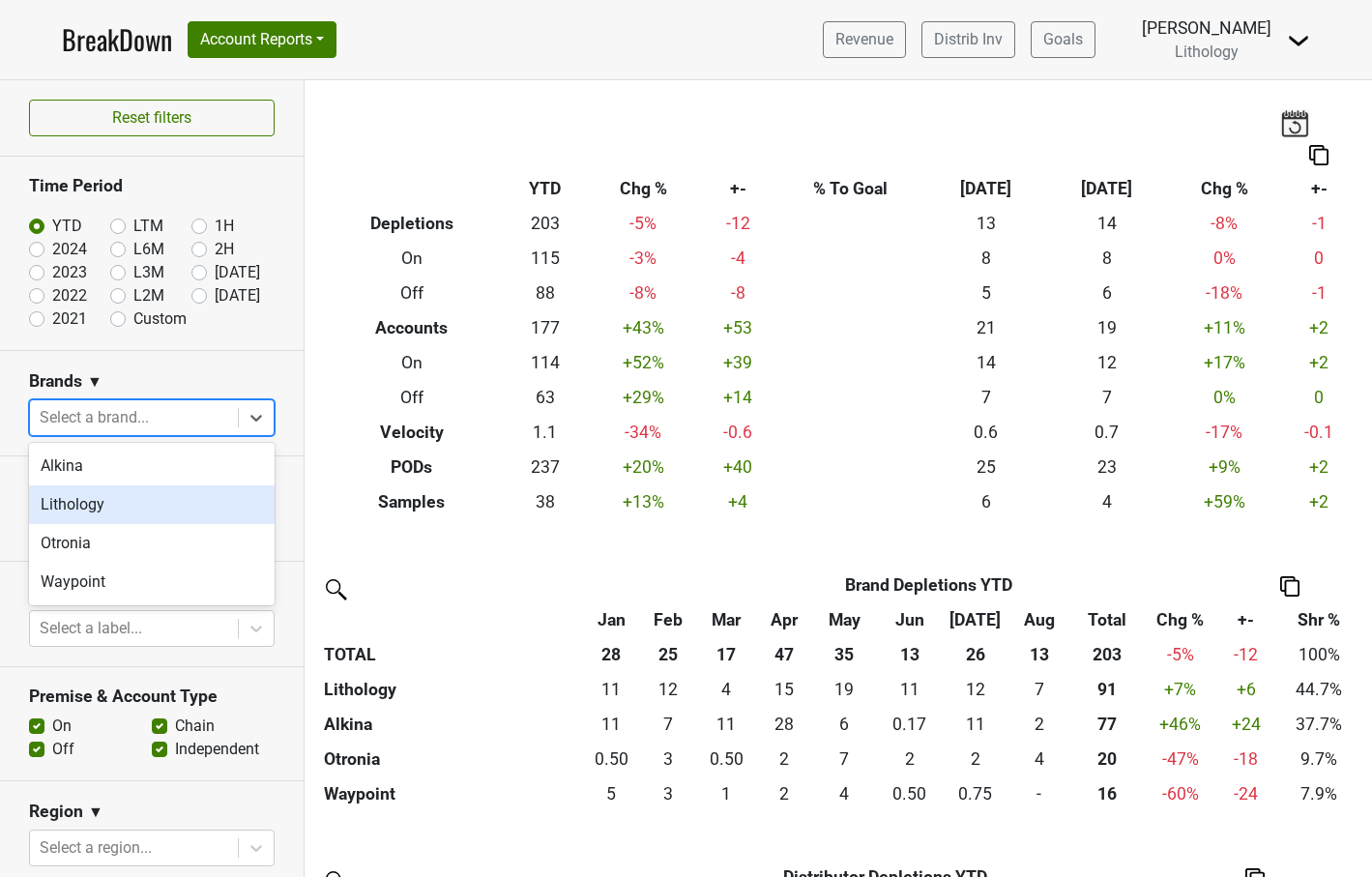
click at [206, 502] on div "Lithology" at bounding box center [151, 505] width 246 height 39
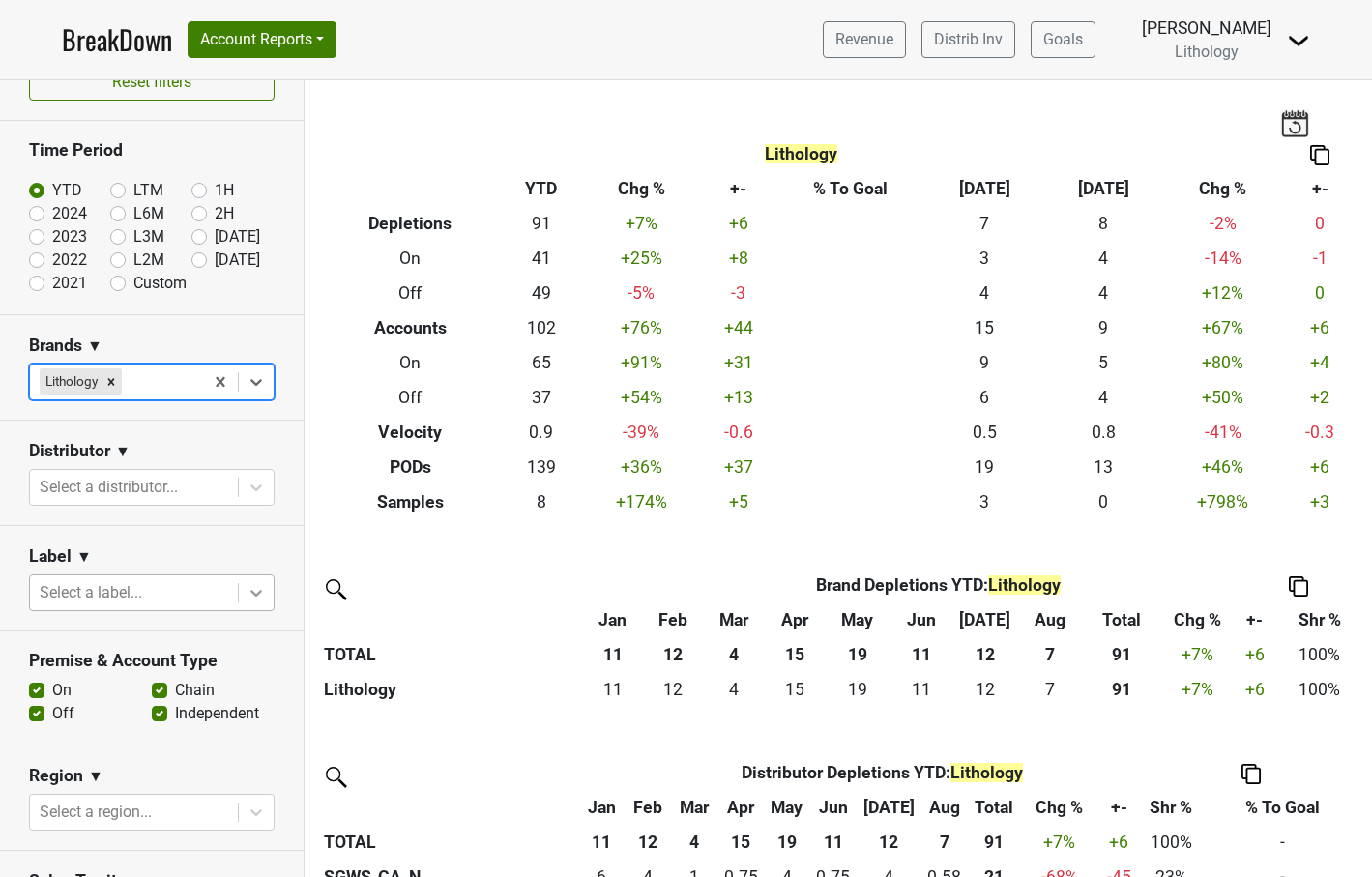
scroll to position [38, 0]
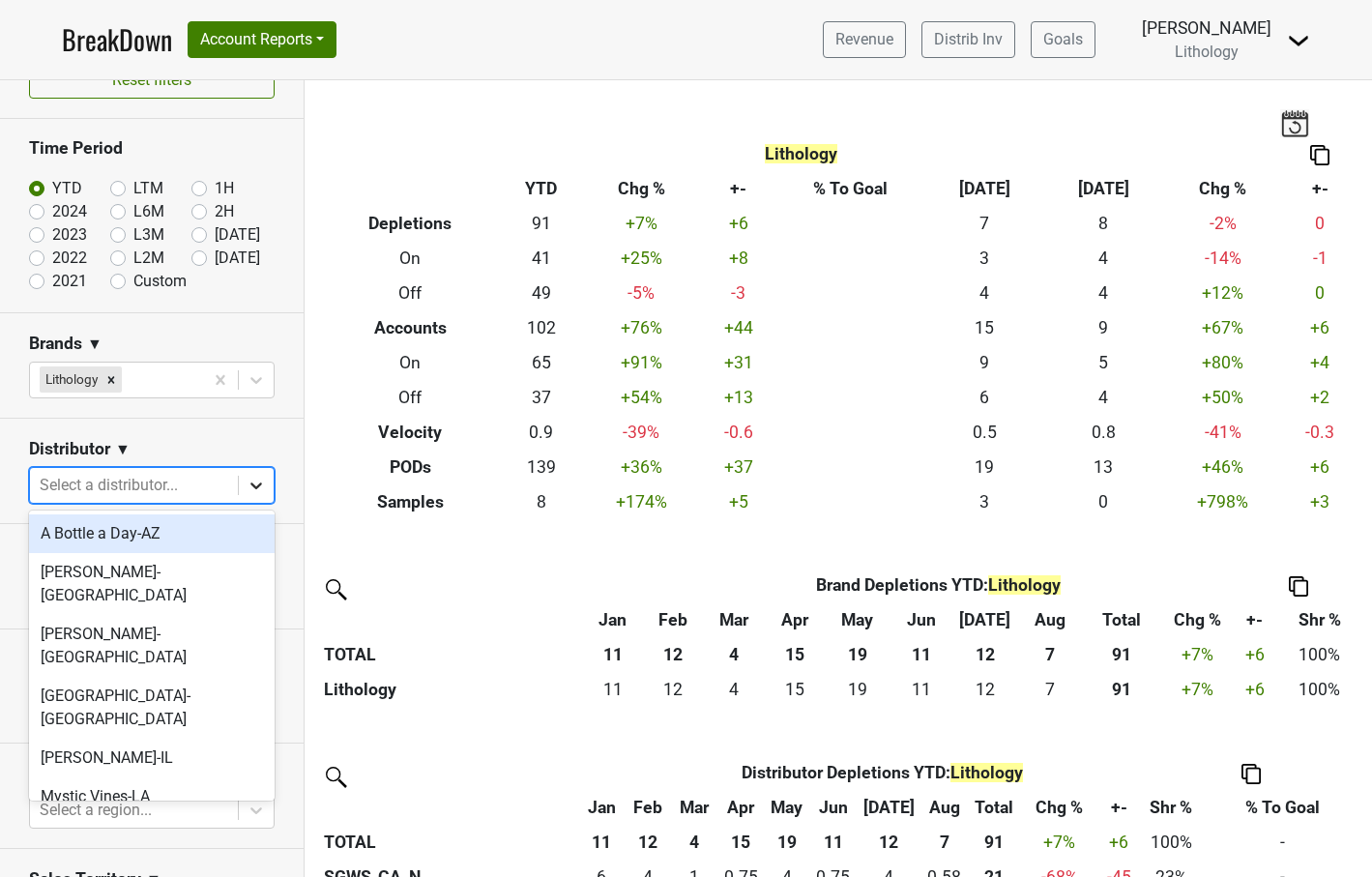
click at [255, 484] on icon at bounding box center [257, 486] width 20 height 20
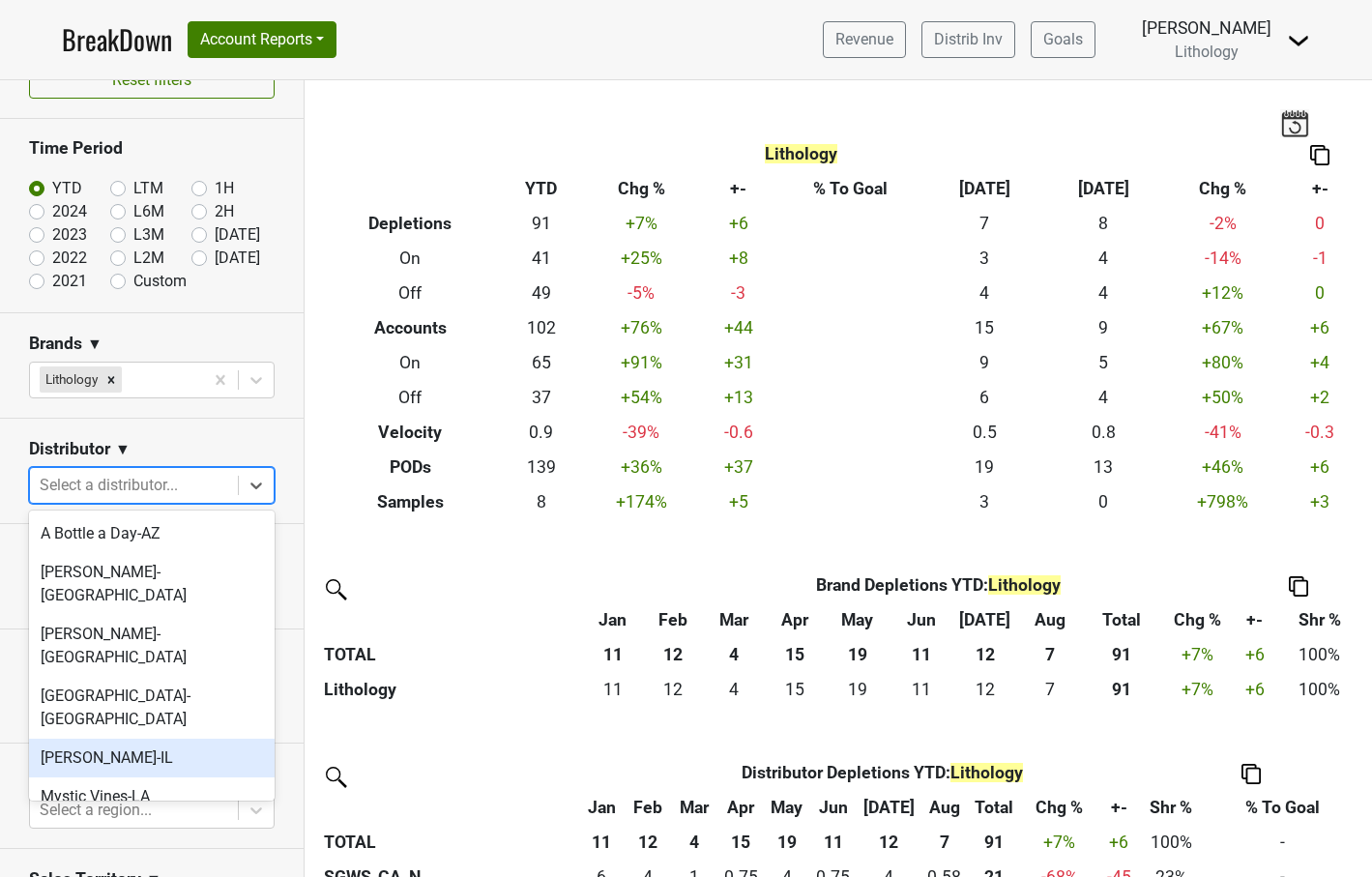
click at [199, 739] on div "[PERSON_NAME]-IL" at bounding box center [151, 757] width 246 height 39
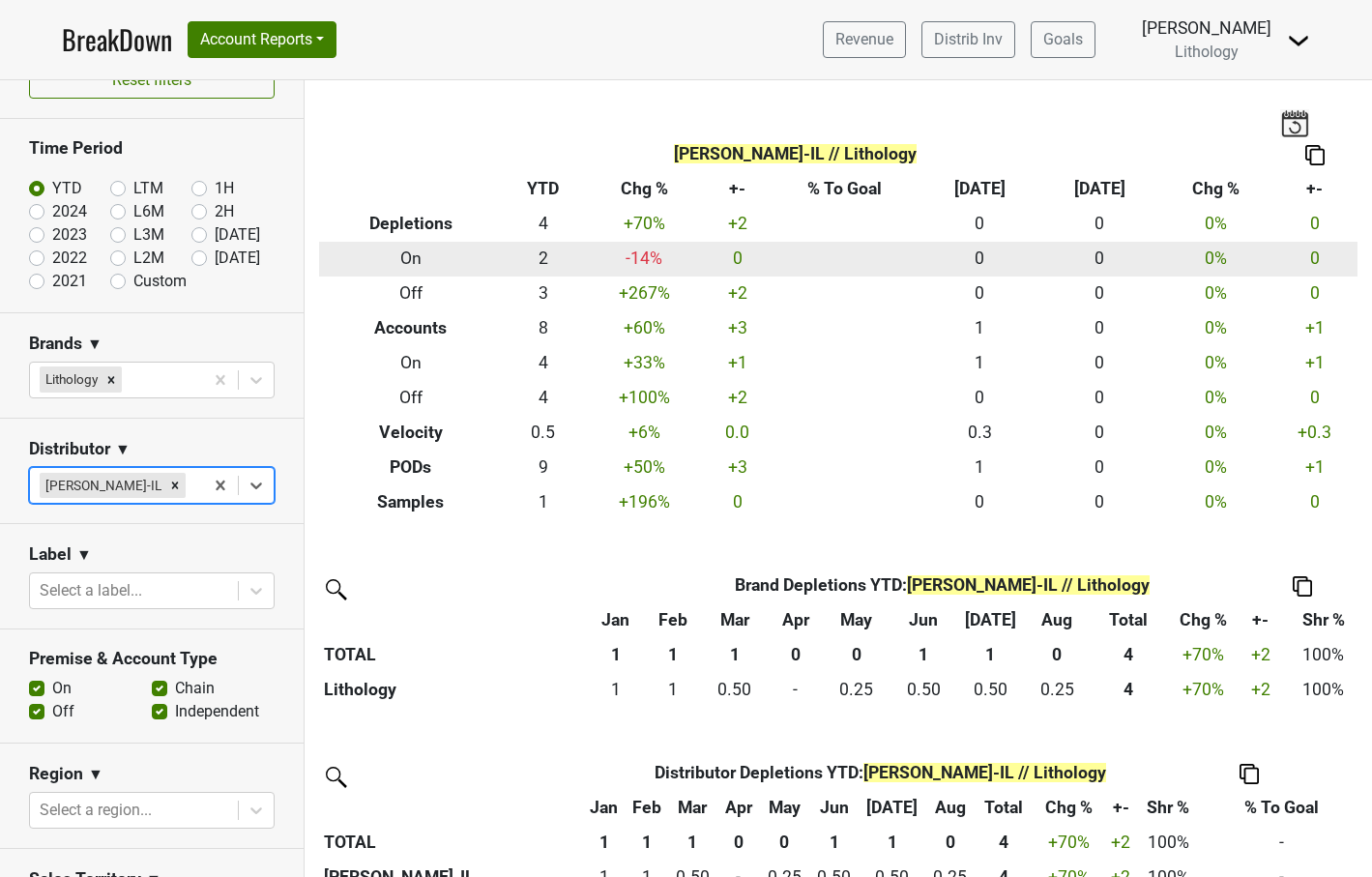
scroll to position [0, 0]
